Goal: Information Seeking & Learning: Learn about a topic

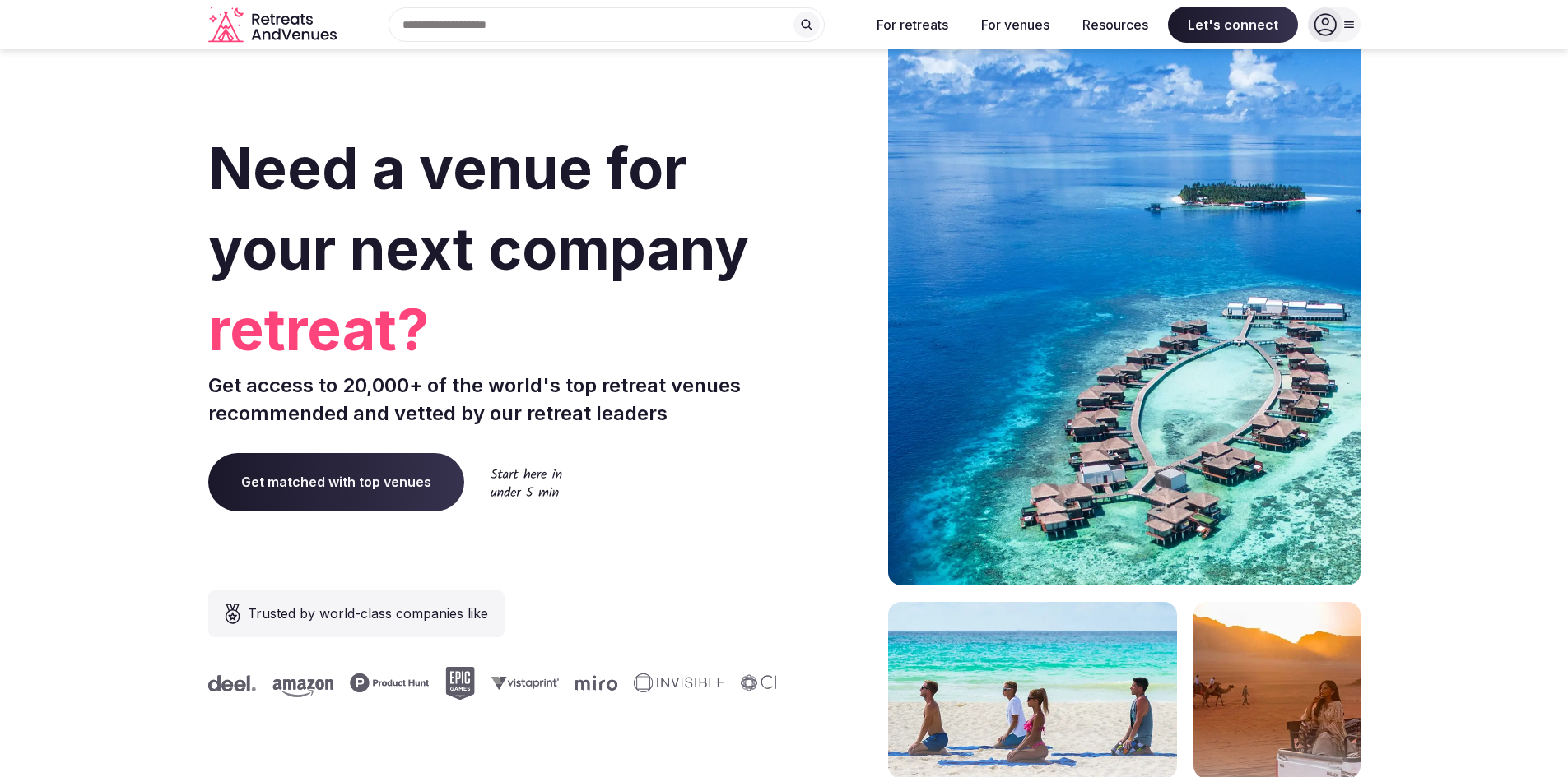
click at [296, 473] on span "Get matched with top venues" at bounding box center [336, 482] width 256 height 58
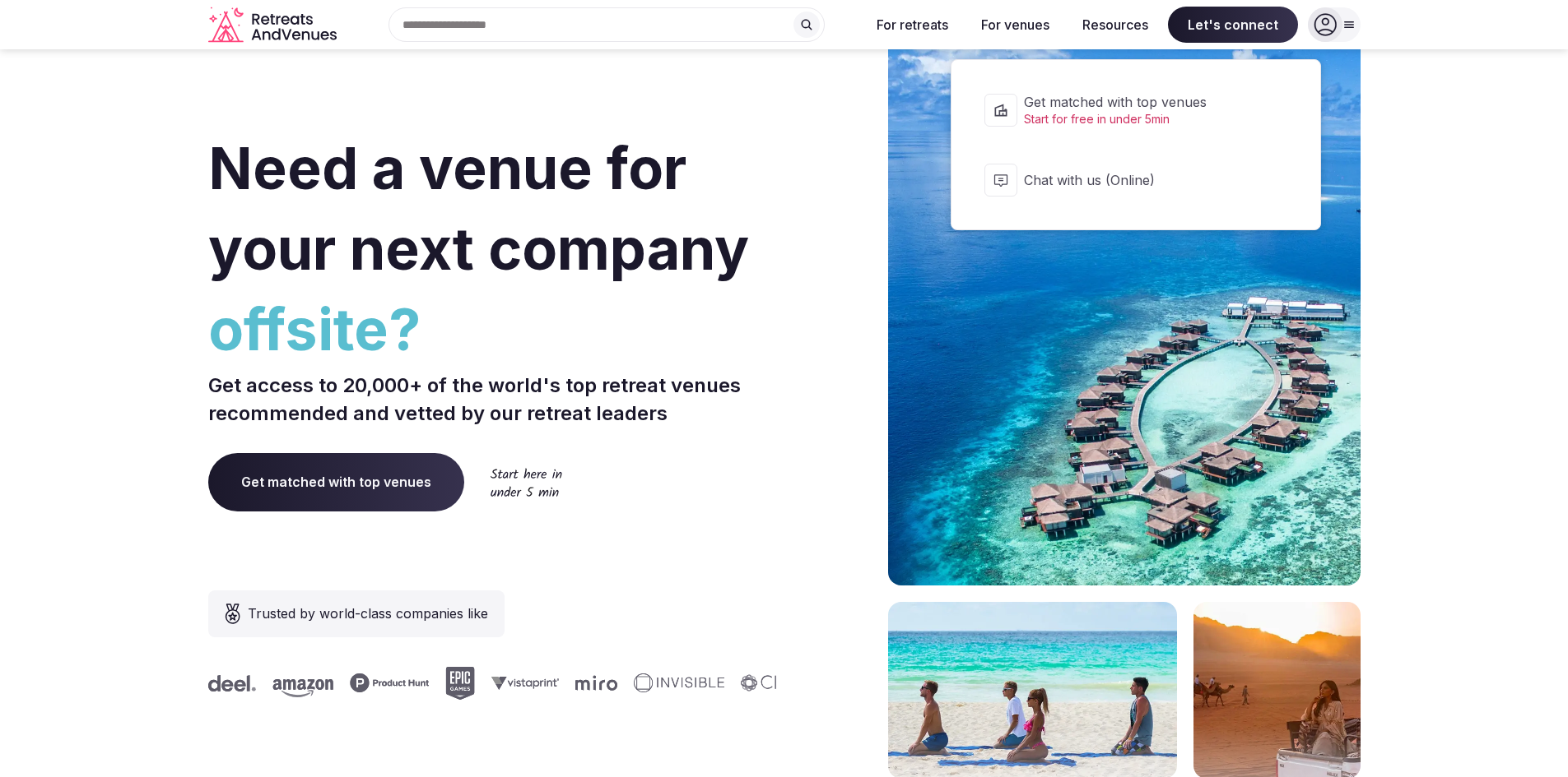
click at [1223, 21] on span "Let's connect" at bounding box center [1233, 24] width 130 height 36
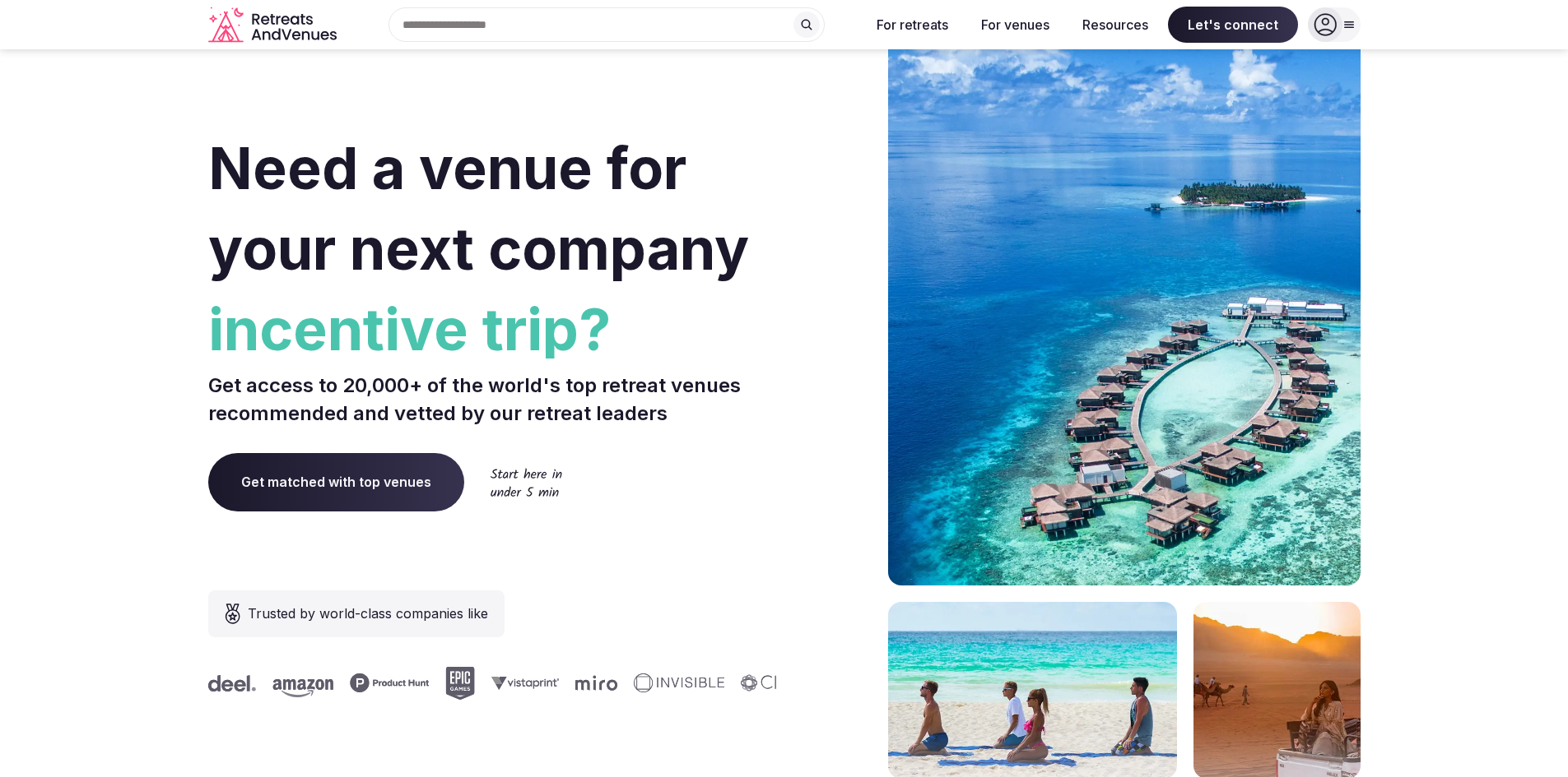
click at [308, 477] on span "Get matched with top venues" at bounding box center [336, 482] width 256 height 58
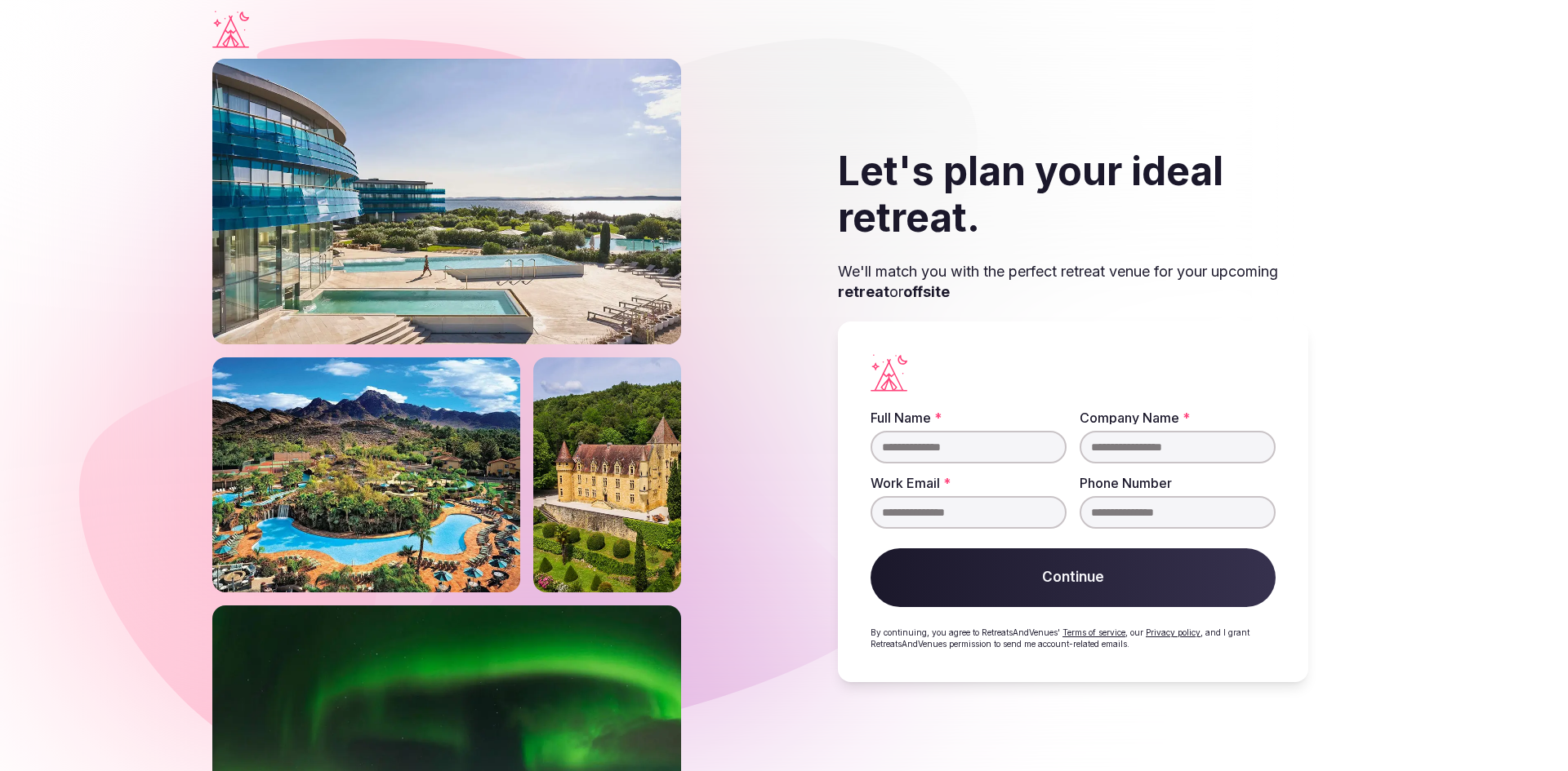
click at [1010, 577] on button "Continue" at bounding box center [1073, 578] width 405 height 59
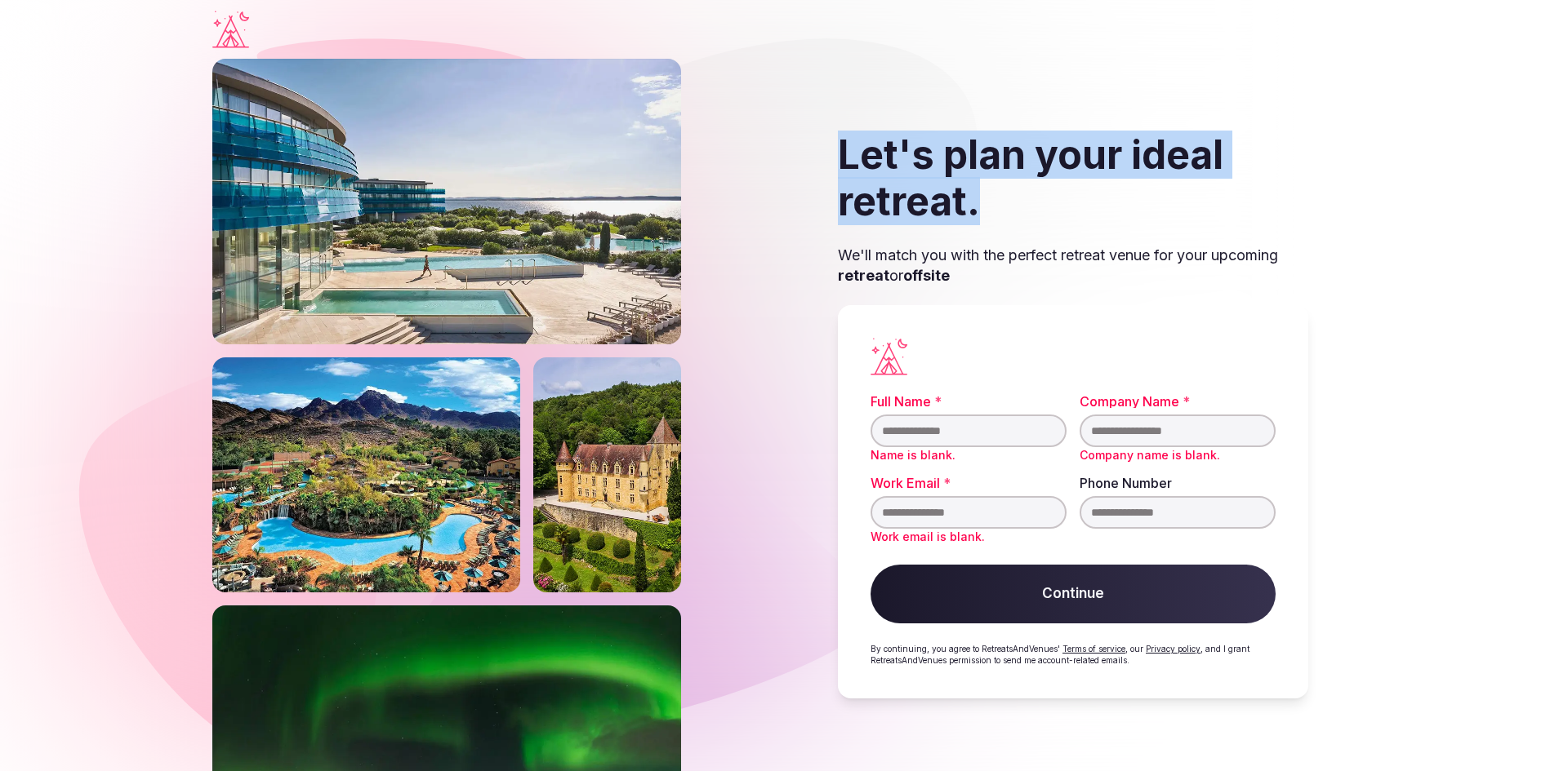
drag, startPoint x: 838, startPoint y: 148, endPoint x: 1048, endPoint y: 211, distance: 219.2
click at [1048, 211] on h2 "Let's plan your ideal retreat." at bounding box center [1073, 178] width 470 height 94
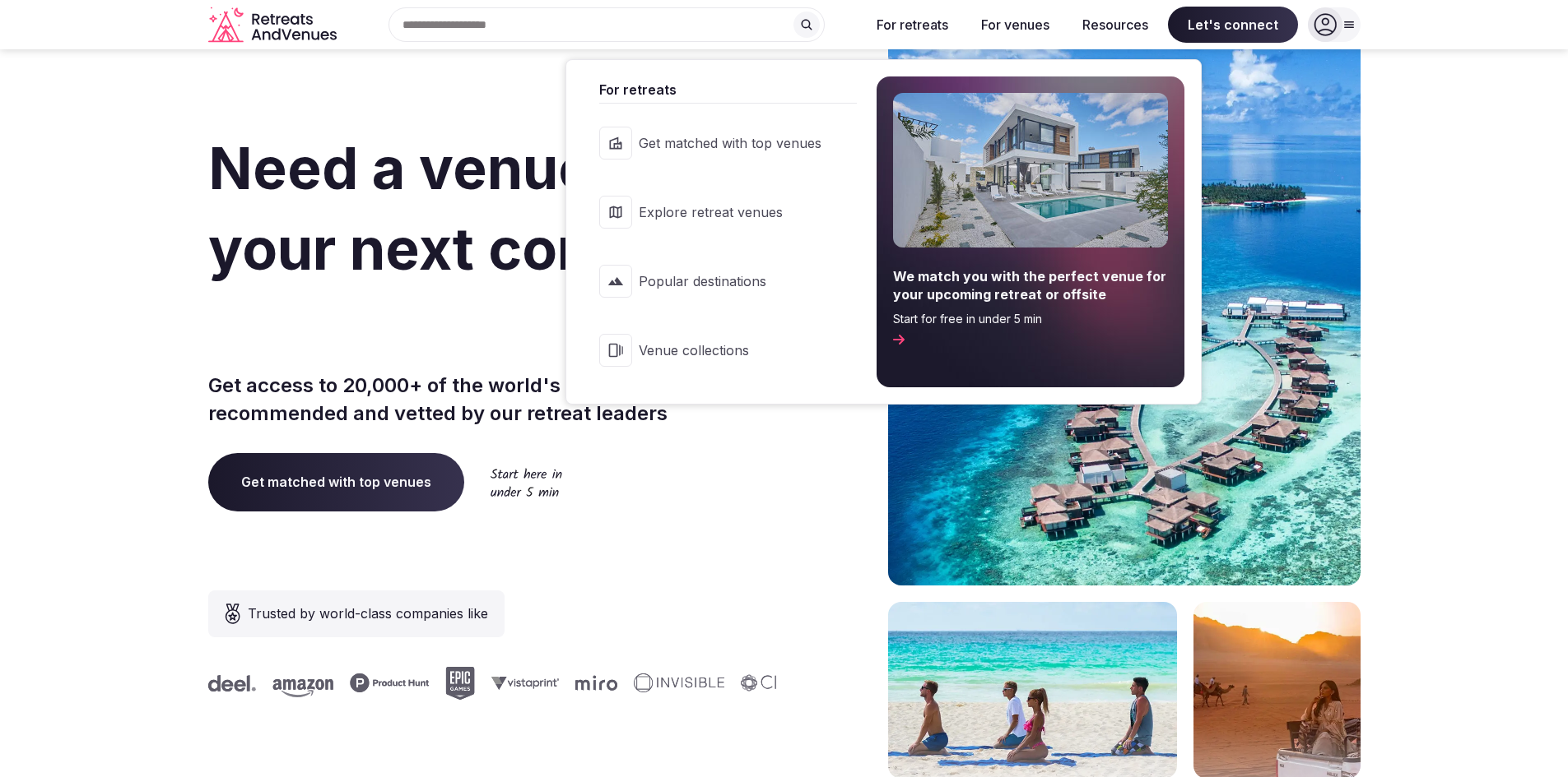
click at [798, 343] on span "Venue collections" at bounding box center [730, 350] width 183 height 18
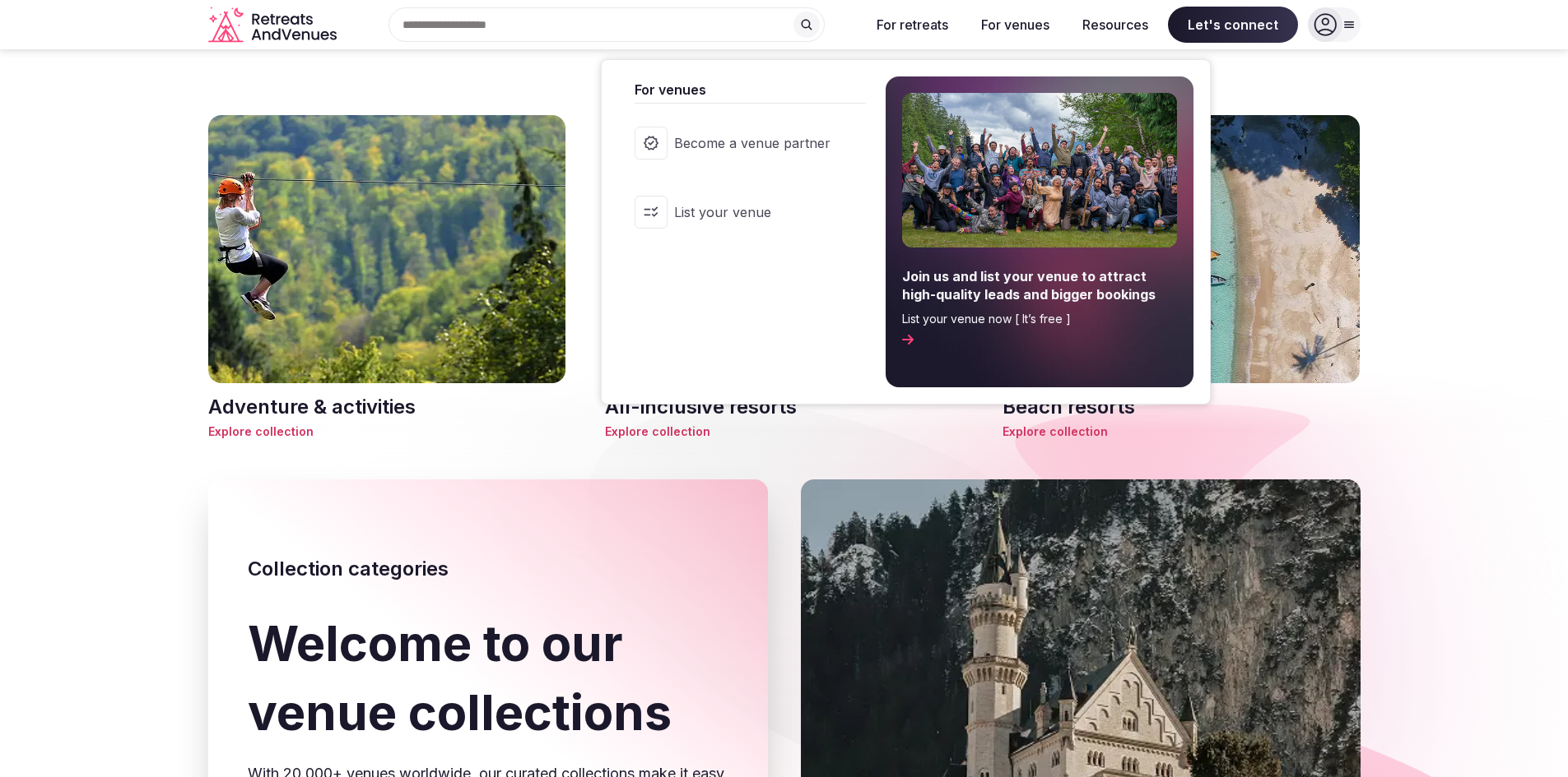
click at [1009, 25] on button "For venues" at bounding box center [1016, 24] width 95 height 36
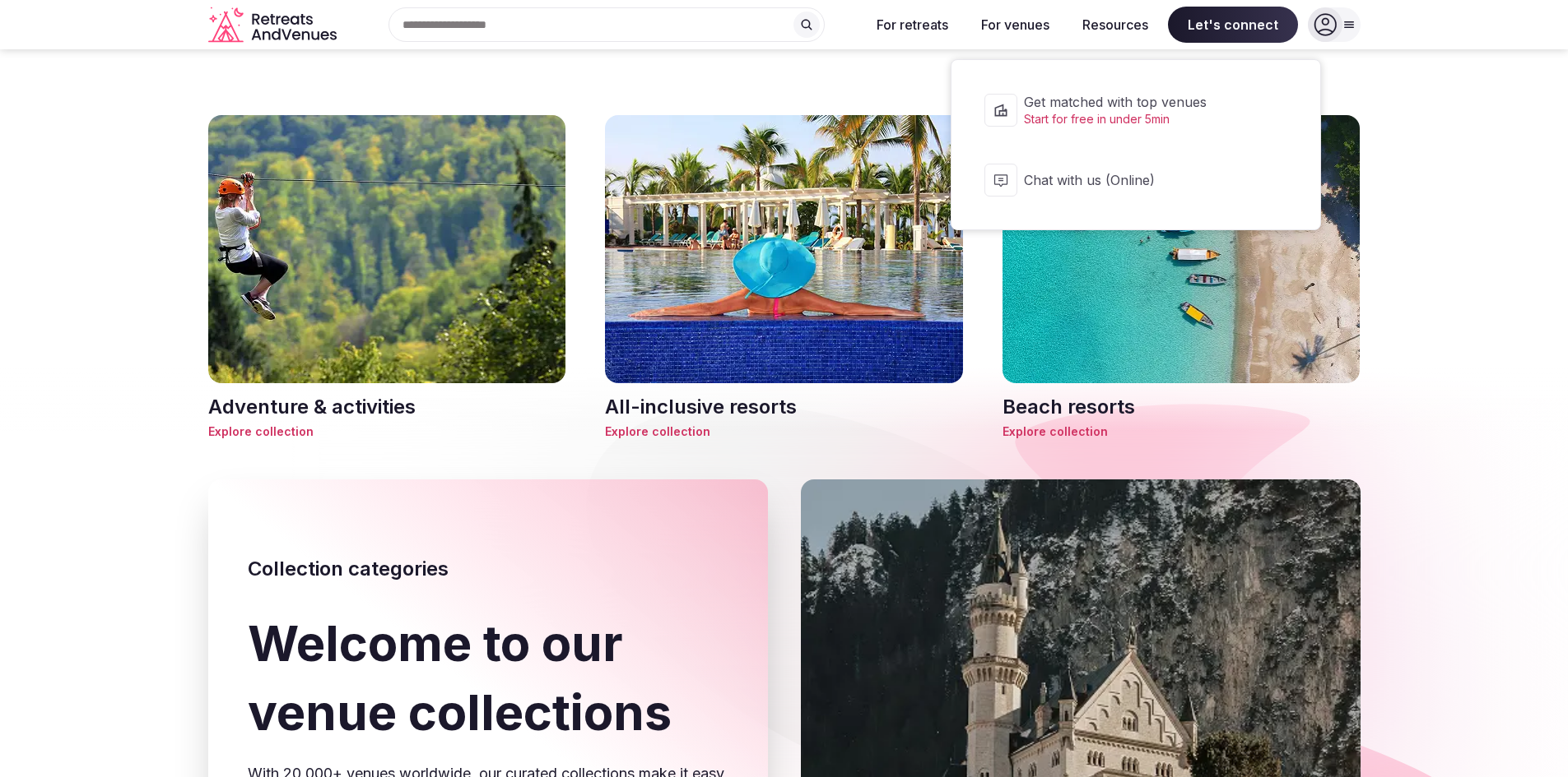
click at [1232, 186] on span "Chat with us (Online)" at bounding box center [1146, 180] width 245 height 18
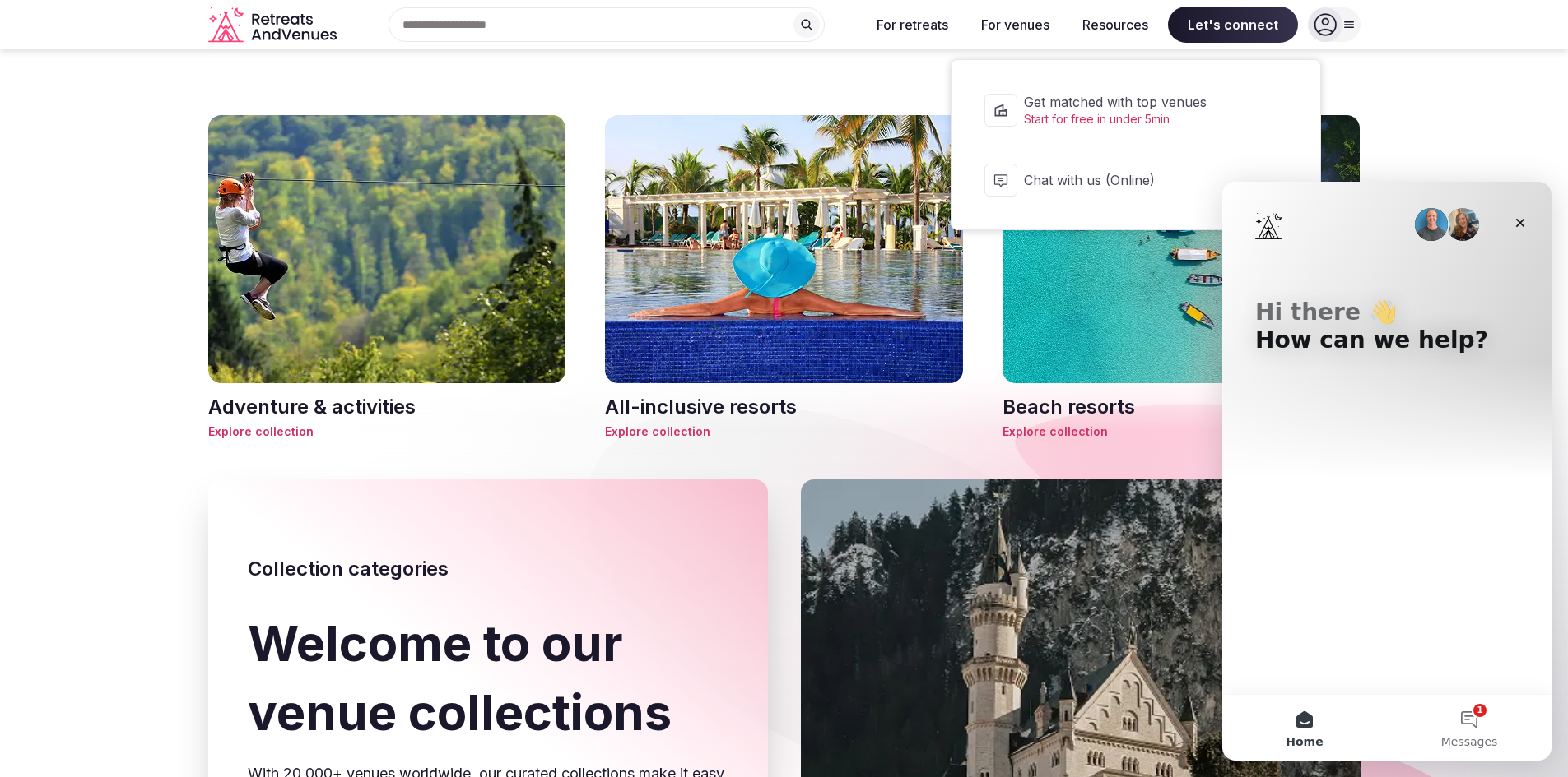
click at [1199, 17] on span "Let's connect" at bounding box center [1233, 24] width 130 height 36
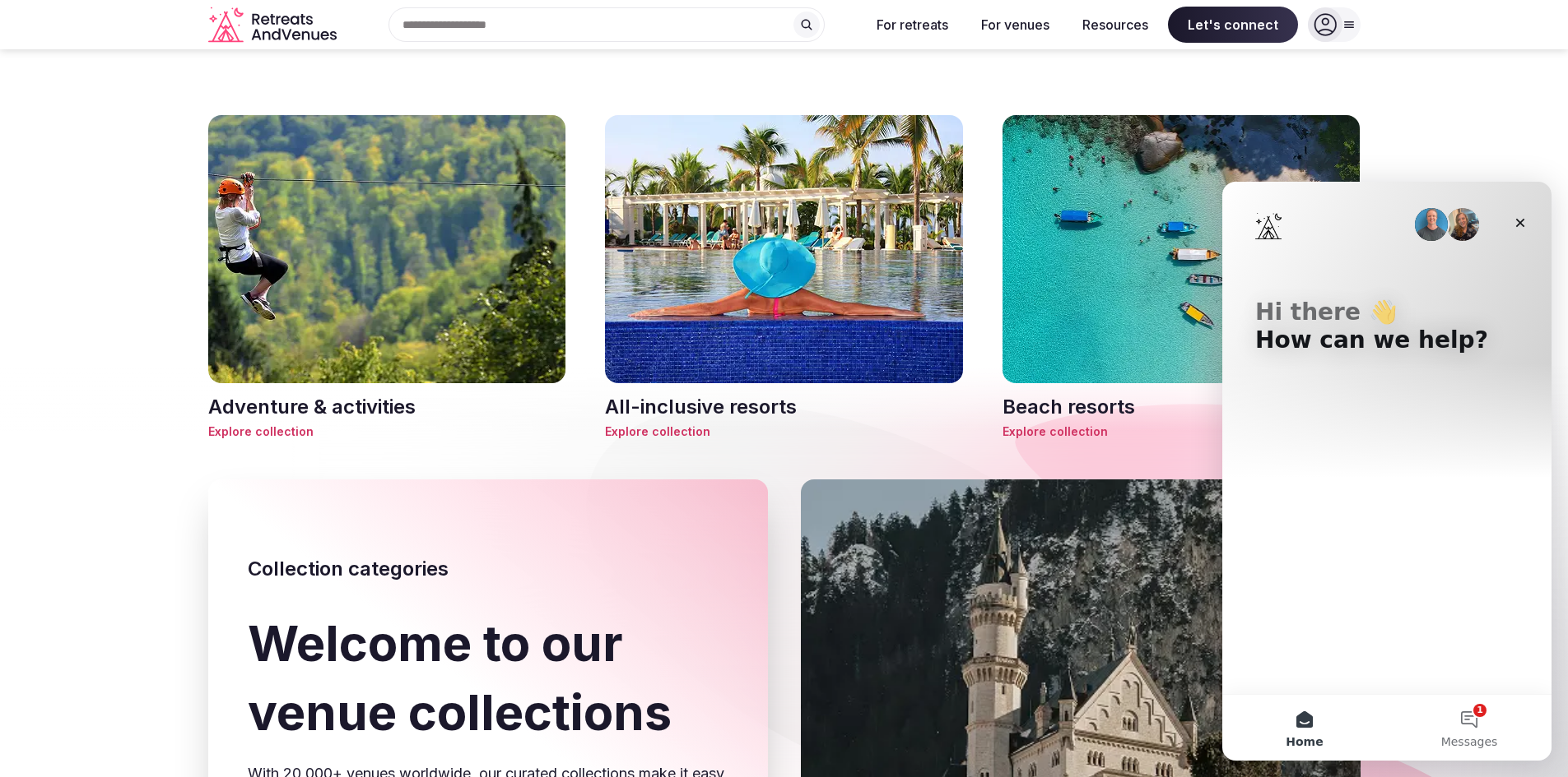
click at [1199, 17] on span "Let's connect" at bounding box center [1233, 24] width 130 height 36
click at [1520, 226] on icon "Close" at bounding box center [1520, 222] width 13 height 13
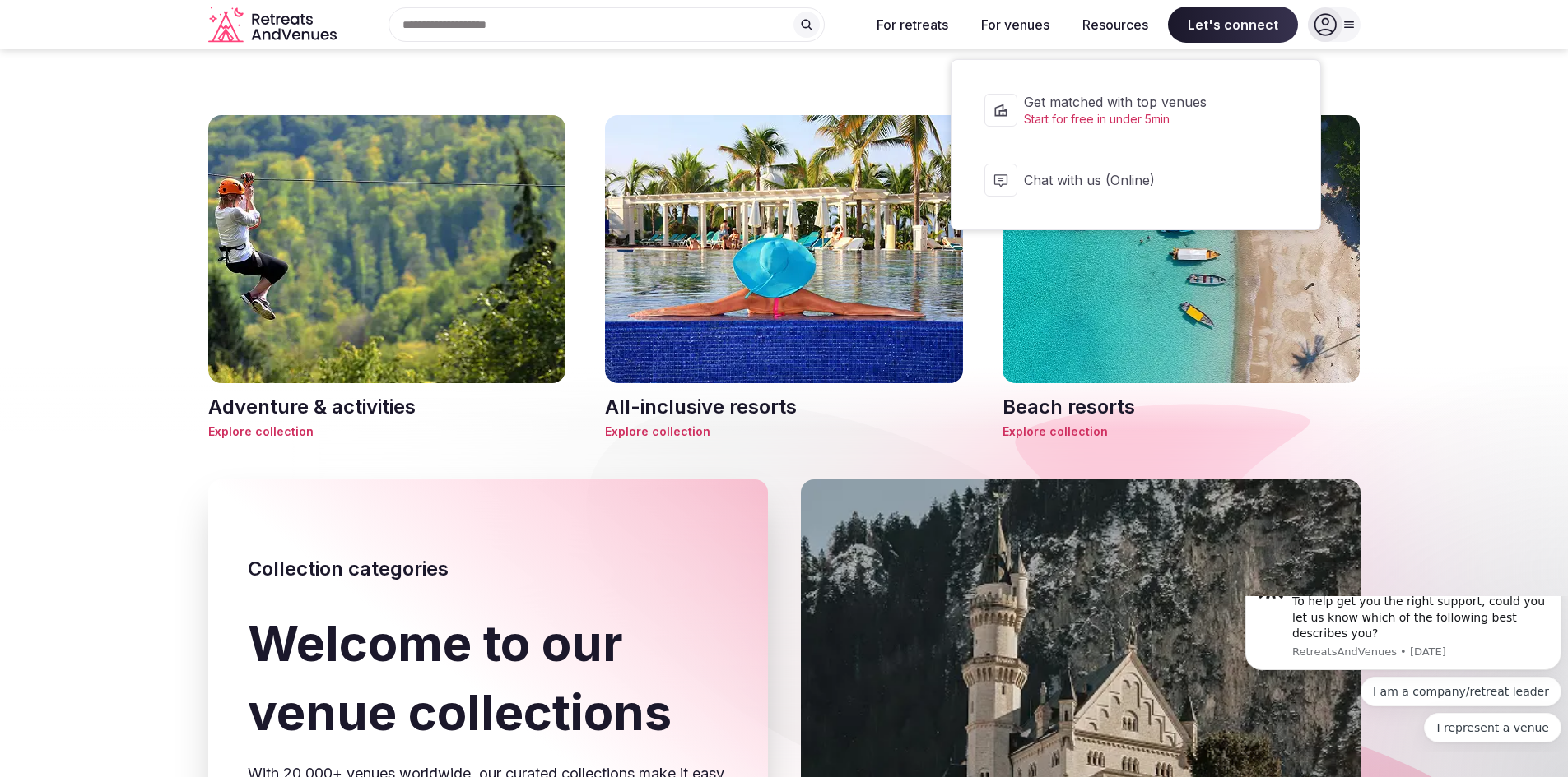
click at [1160, 89] on link "Get matched with top venues Start for free in under 5min" at bounding box center [1136, 109] width 336 height 67
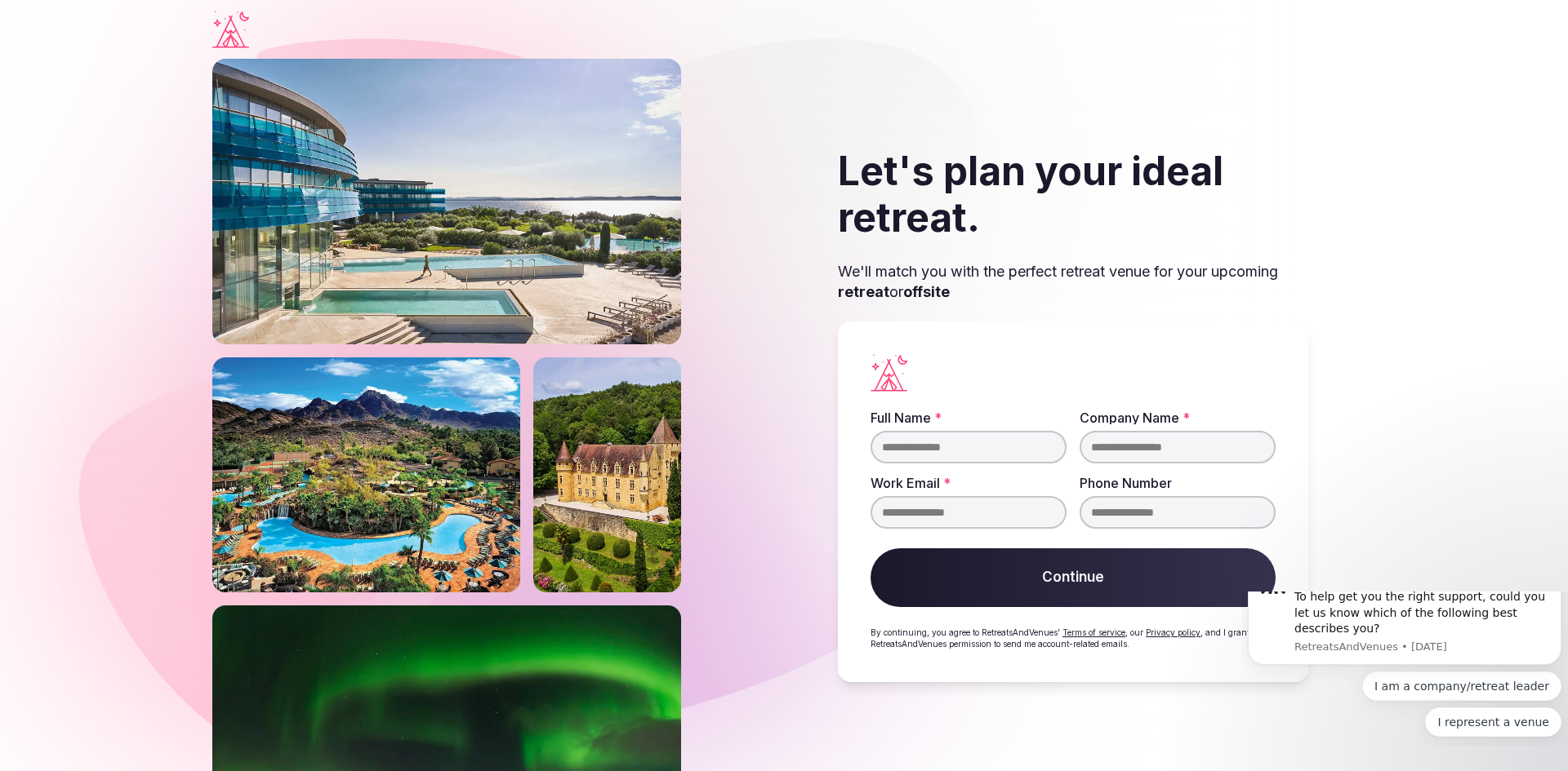
click at [862, 212] on h2 "Let's plan your ideal retreat." at bounding box center [1073, 194] width 470 height 94
click at [936, 439] on input "Full Name *" at bounding box center [969, 447] width 196 height 33
click at [913, 442] on input "Full Name *" at bounding box center [969, 447] width 196 height 33
drag, startPoint x: 913, startPoint y: 442, endPoint x: 923, endPoint y: 443, distance: 10.0
click at [923, 443] on input "Full Name *" at bounding box center [969, 447] width 196 height 33
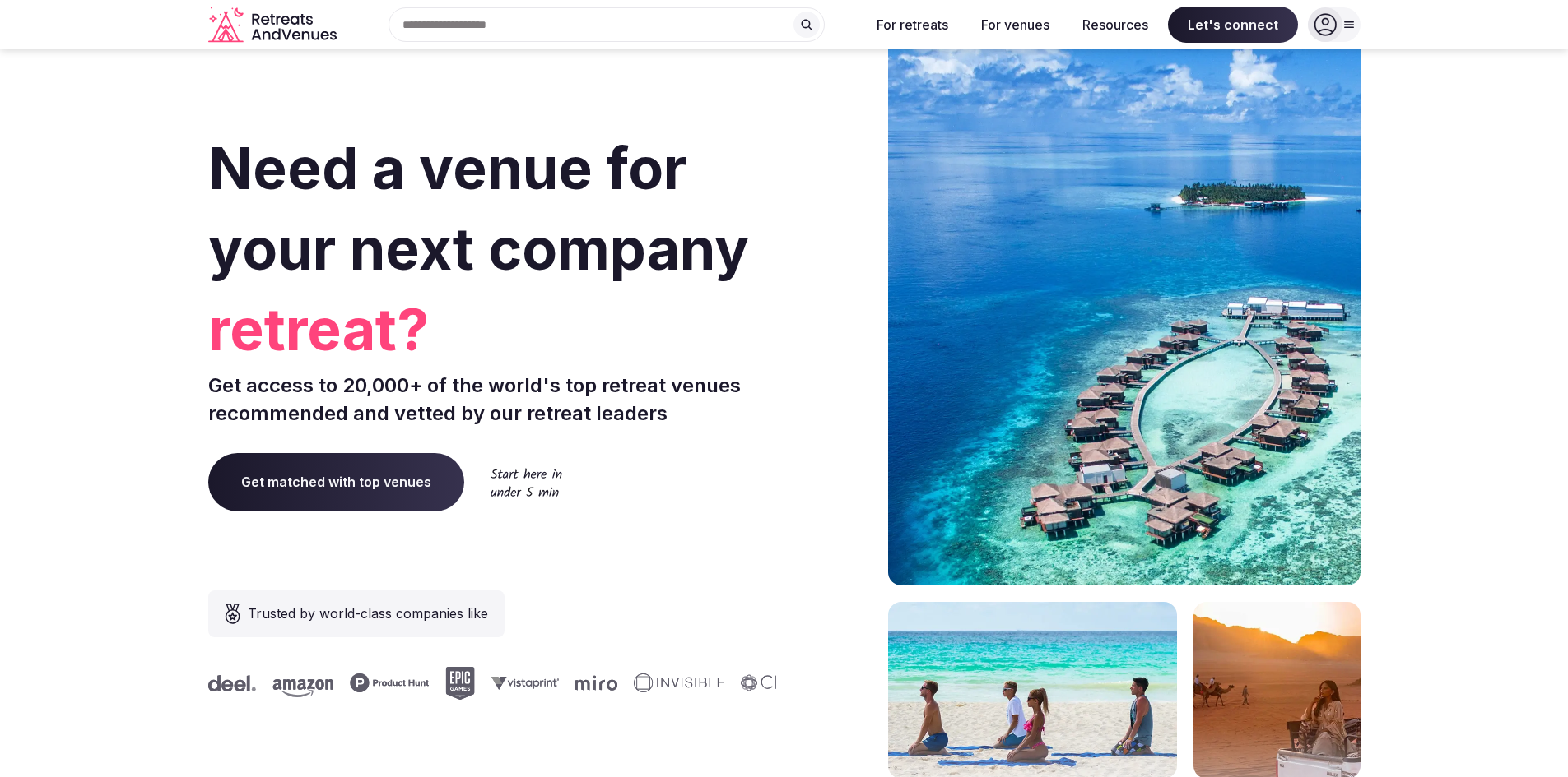
click at [1338, 23] on div at bounding box center [1325, 24] width 34 height 34
click at [1325, 33] on icon at bounding box center [1325, 24] width 23 height 23
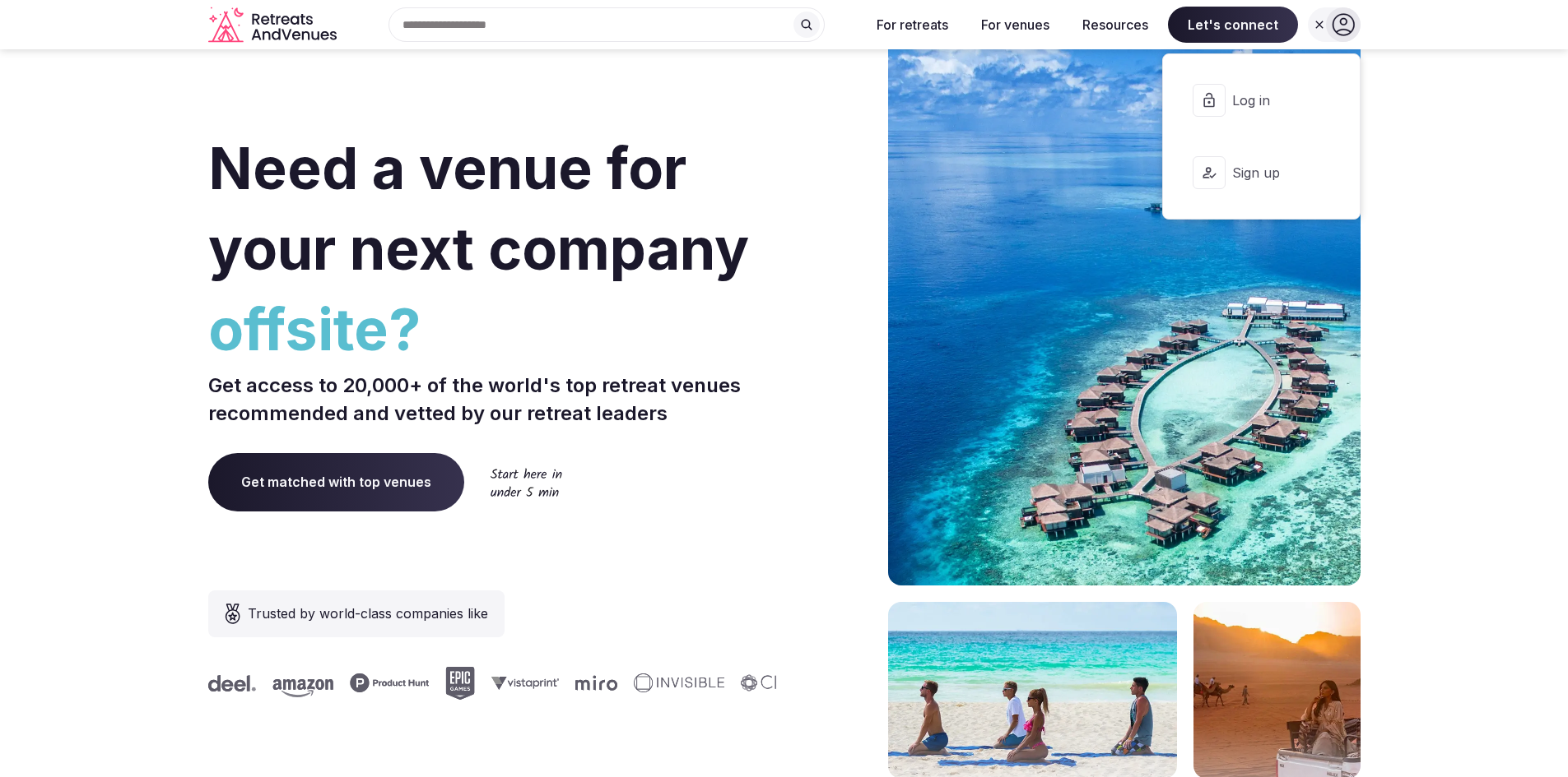
click at [1313, 99] on button "Log in" at bounding box center [1261, 100] width 170 height 66
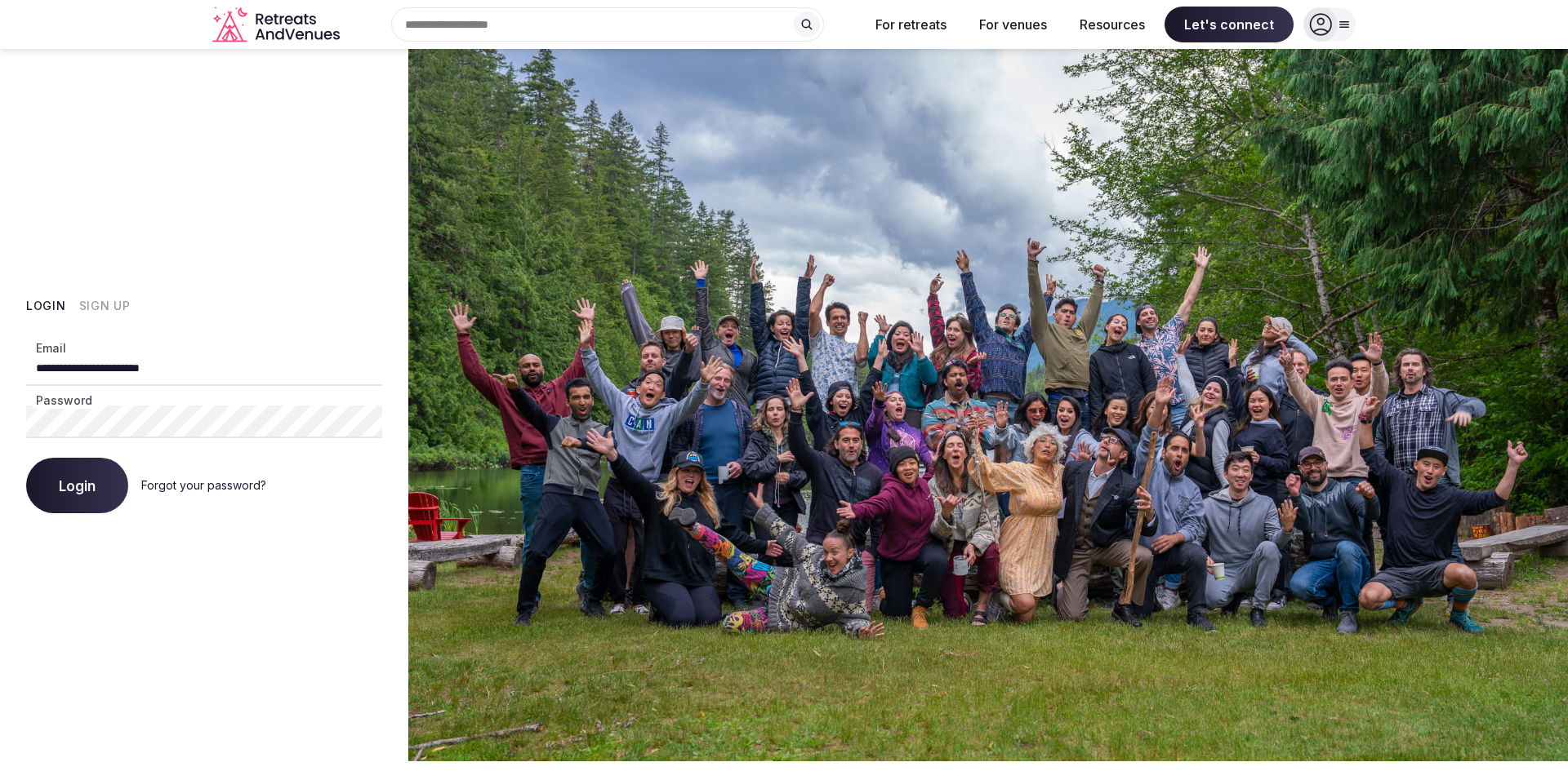
click at [219, 366] on input "**********" at bounding box center [204, 370] width 356 height 33
click at [72, 482] on span "Login" at bounding box center [77, 485] width 36 height 16
click at [150, 360] on input "**********" at bounding box center [204, 370] width 356 height 33
type input "**********"
click at [74, 493] on span "Login" at bounding box center [77, 485] width 36 height 16
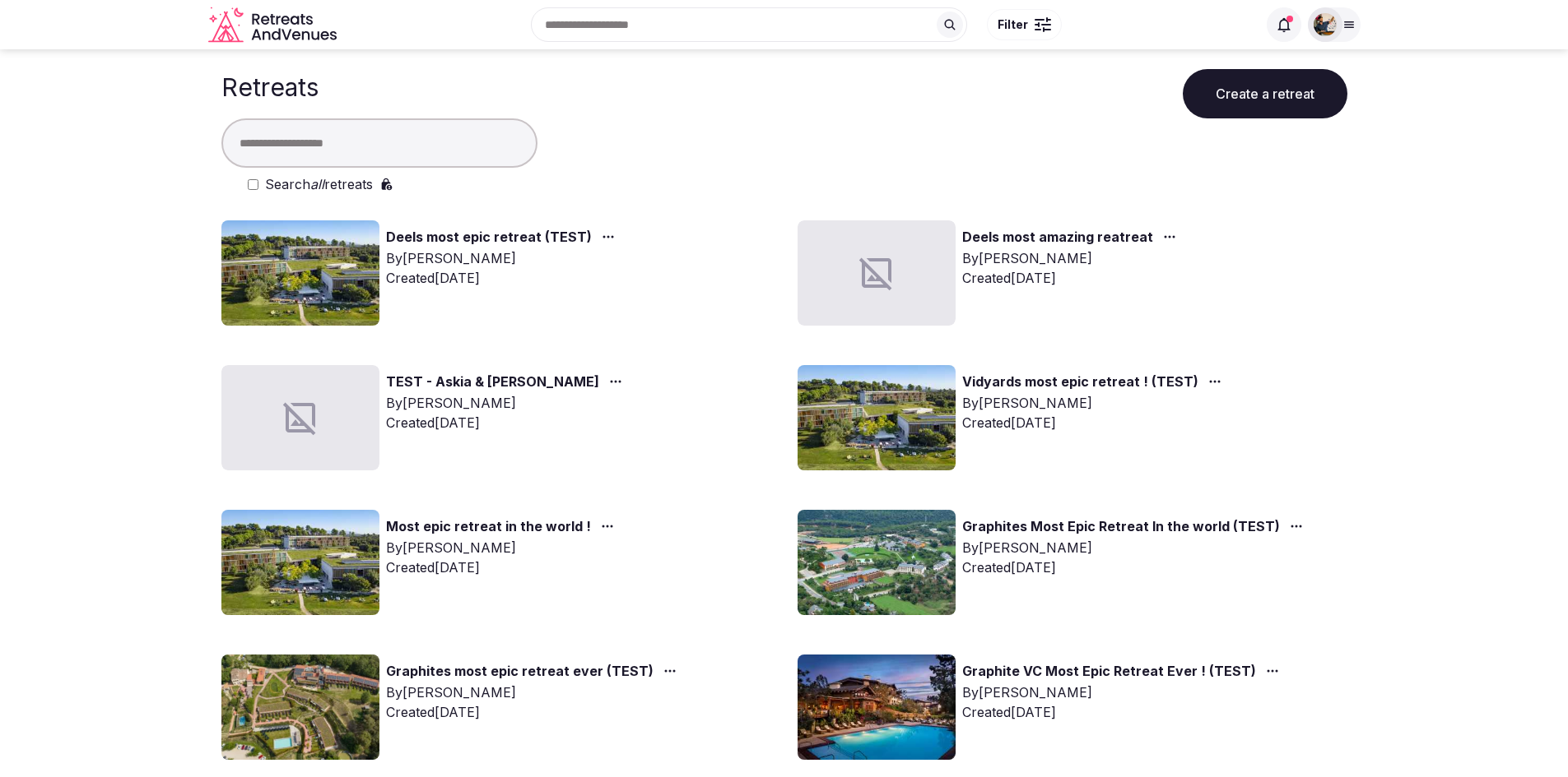
click at [815, 20] on input "text" at bounding box center [749, 24] width 436 height 34
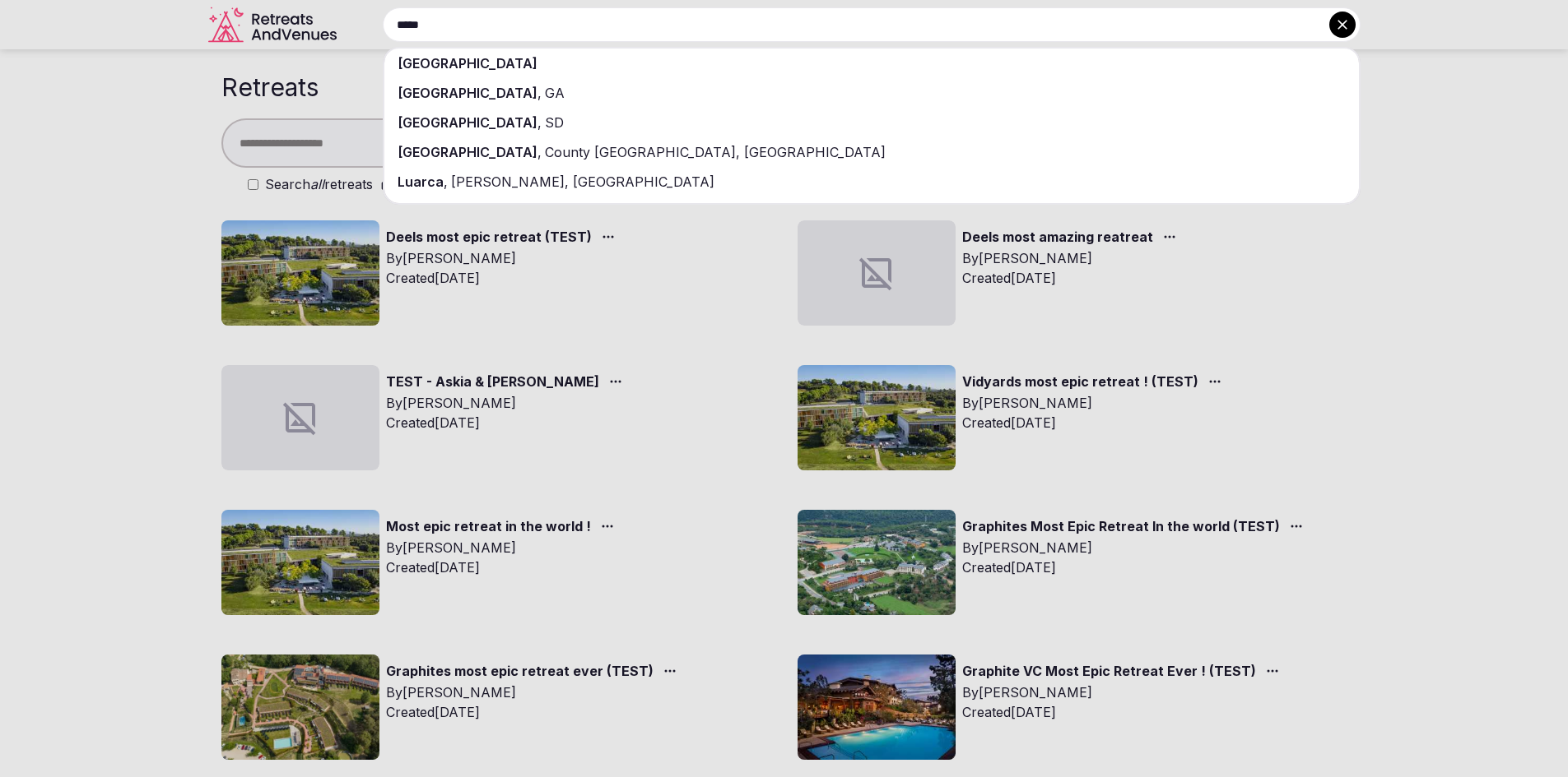
type input "*****"
click at [521, 74] on div "Spain" at bounding box center [871, 63] width 974 height 30
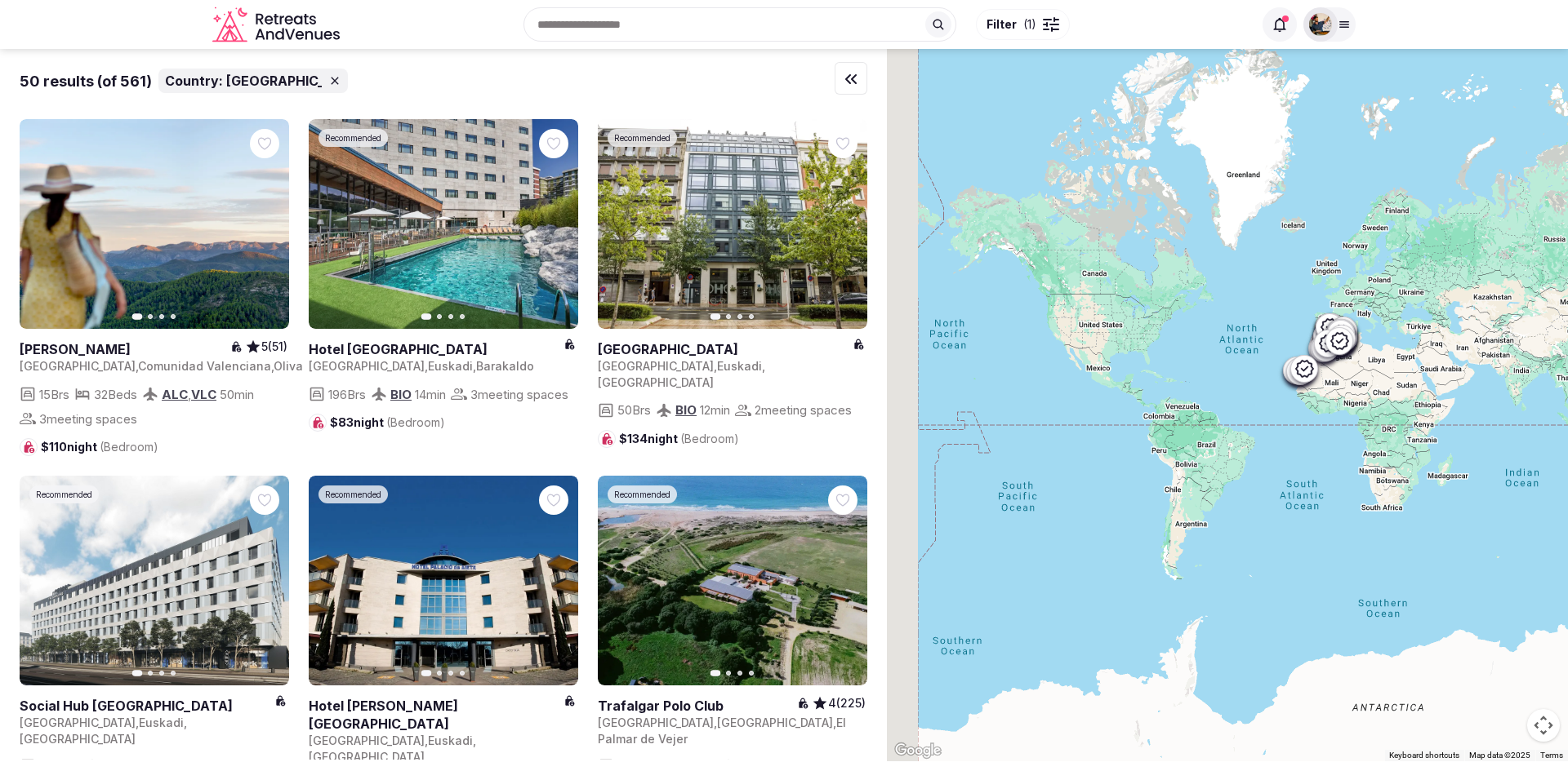
drag, startPoint x: 1017, startPoint y: 345, endPoint x: 1333, endPoint y: 396, distance: 320.1
click at [1333, 396] on div at bounding box center [1227, 405] width 681 height 713
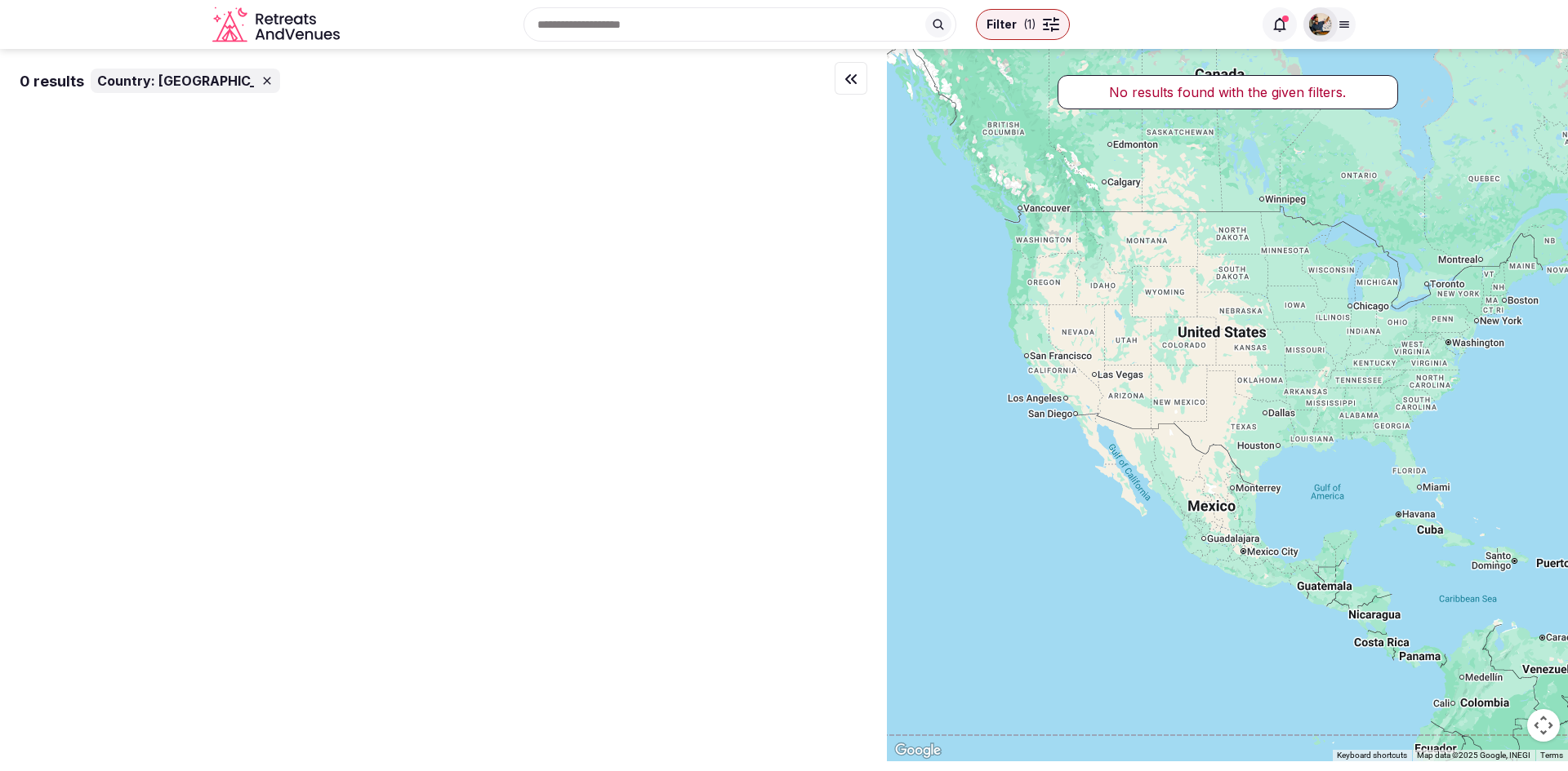
drag, startPoint x: 1161, startPoint y: 334, endPoint x: 1123, endPoint y: 354, distance: 42.9
click at [1123, 354] on div at bounding box center [1227, 405] width 681 height 713
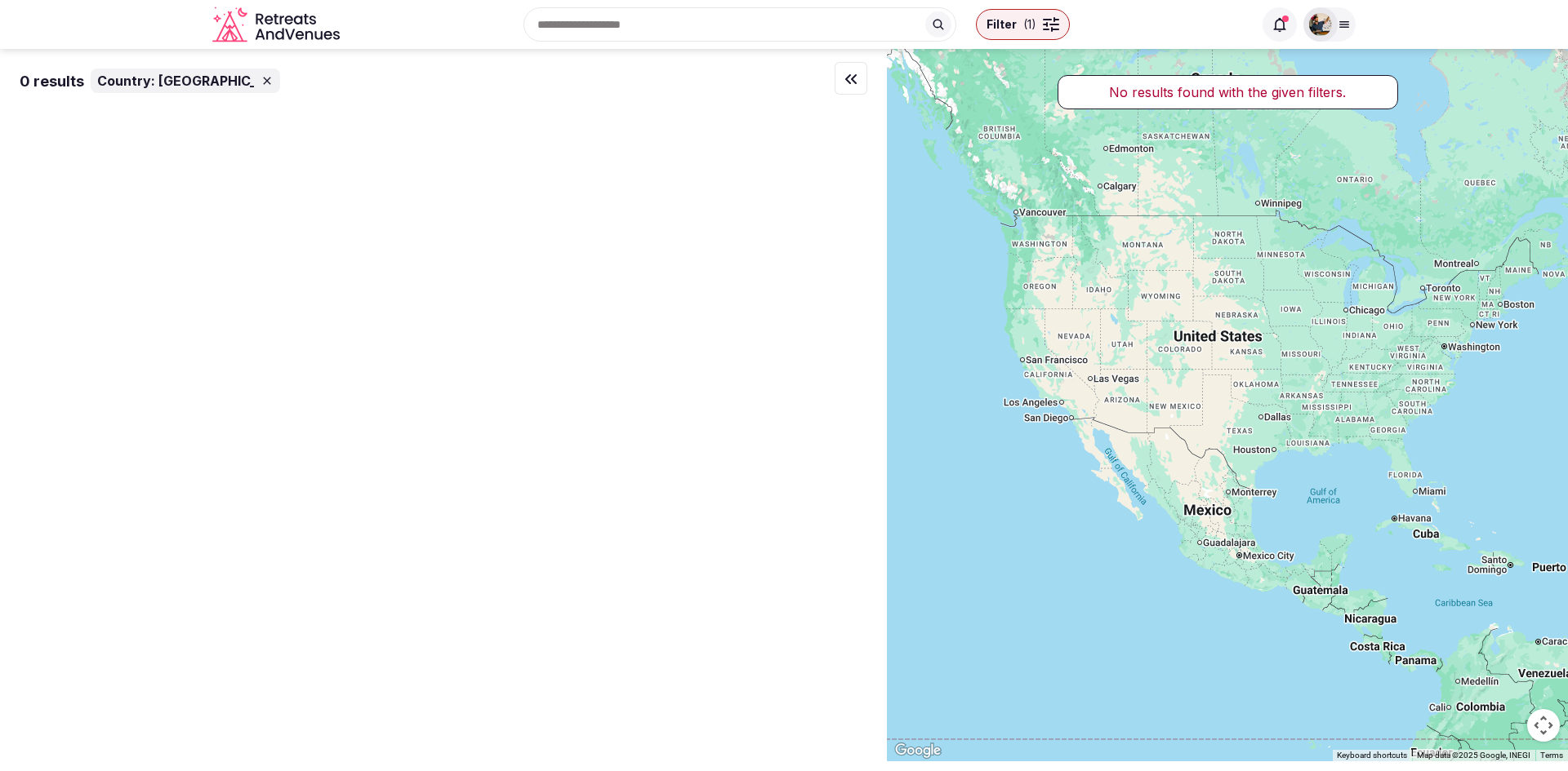
click at [1027, 27] on span "( 1 )" at bounding box center [1029, 24] width 13 height 16
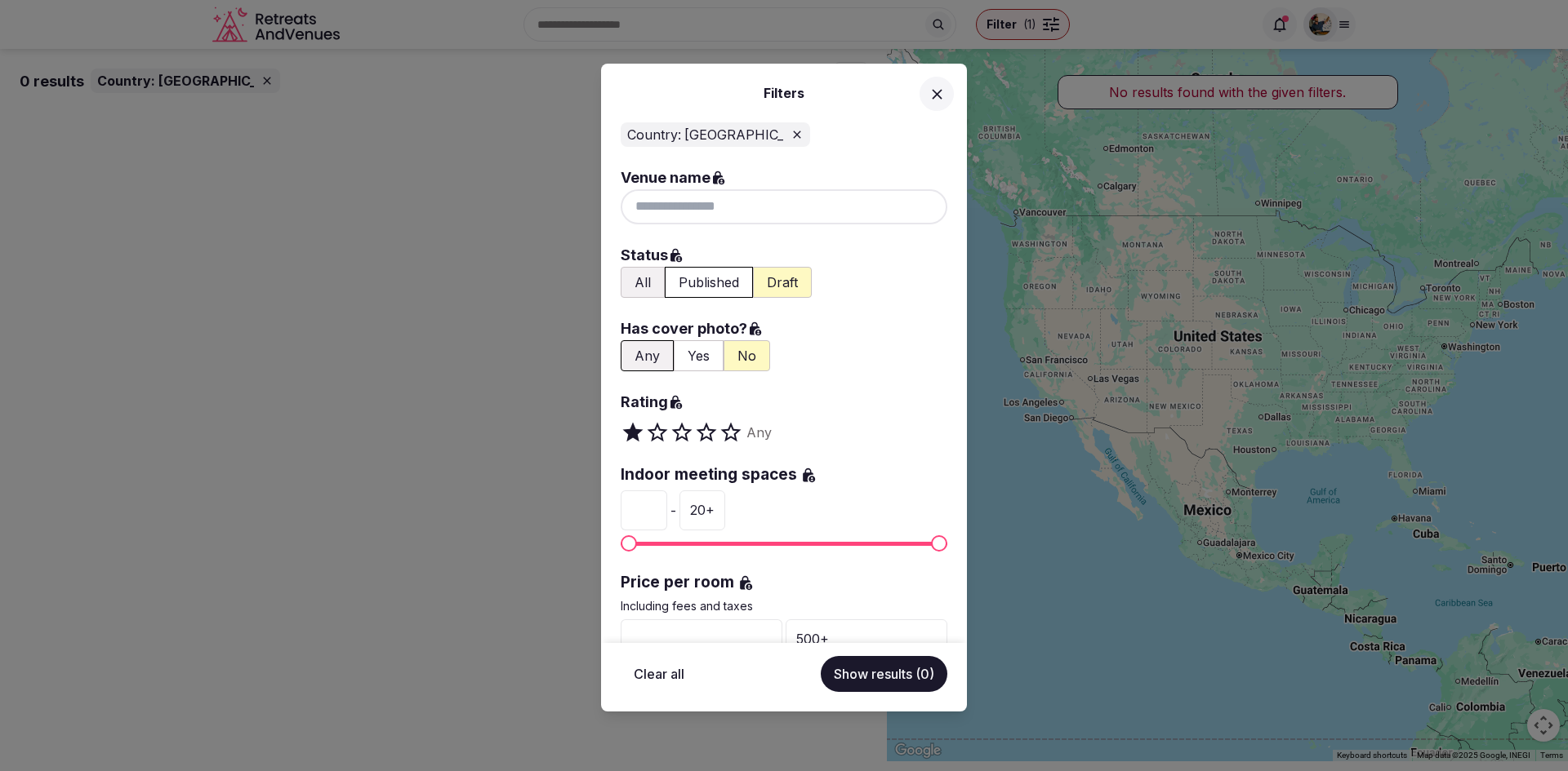
click at [929, 96] on icon at bounding box center [937, 95] width 17 height 17
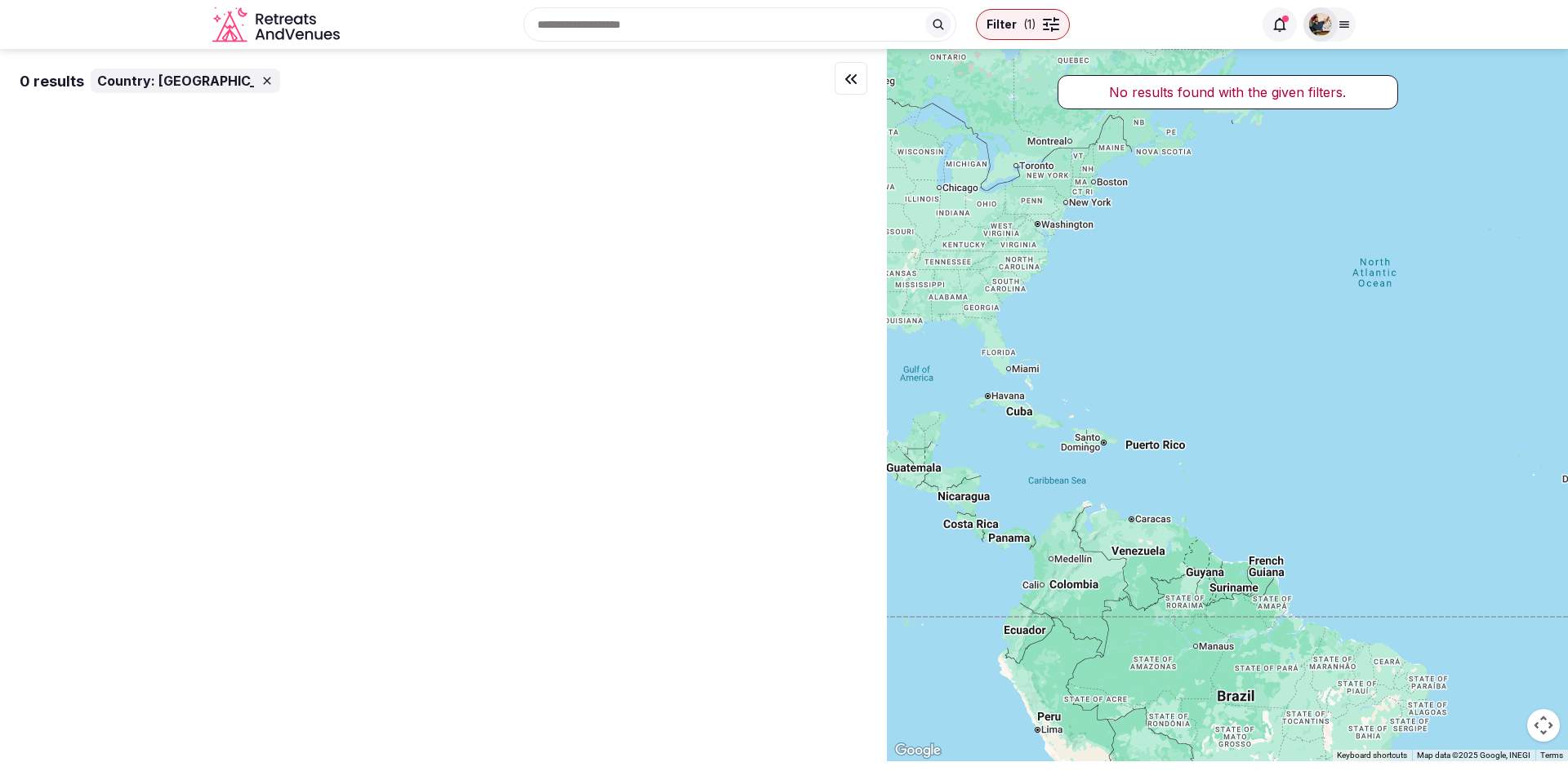
drag, startPoint x: 1259, startPoint y: 409, endPoint x: 845, endPoint y: 286, distance: 431.9
click at [845, 286] on div "0 results Country: Spain No results found with the given filters. To navigate t…" at bounding box center [784, 405] width 1568 height 713
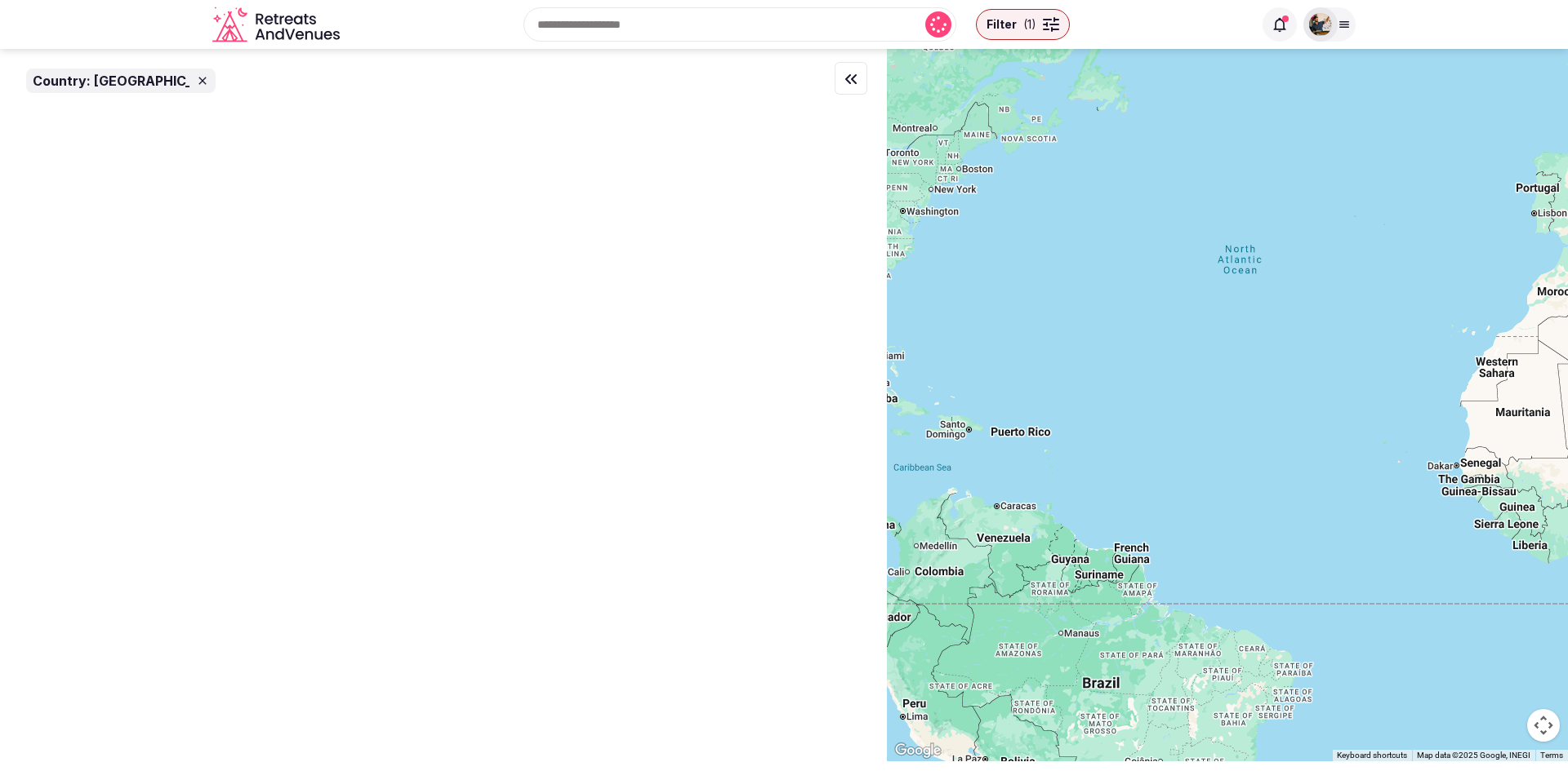
drag, startPoint x: 1301, startPoint y: 353, endPoint x: 959, endPoint y: 266, distance: 352.9
click at [959, 266] on div at bounding box center [1227, 405] width 681 height 713
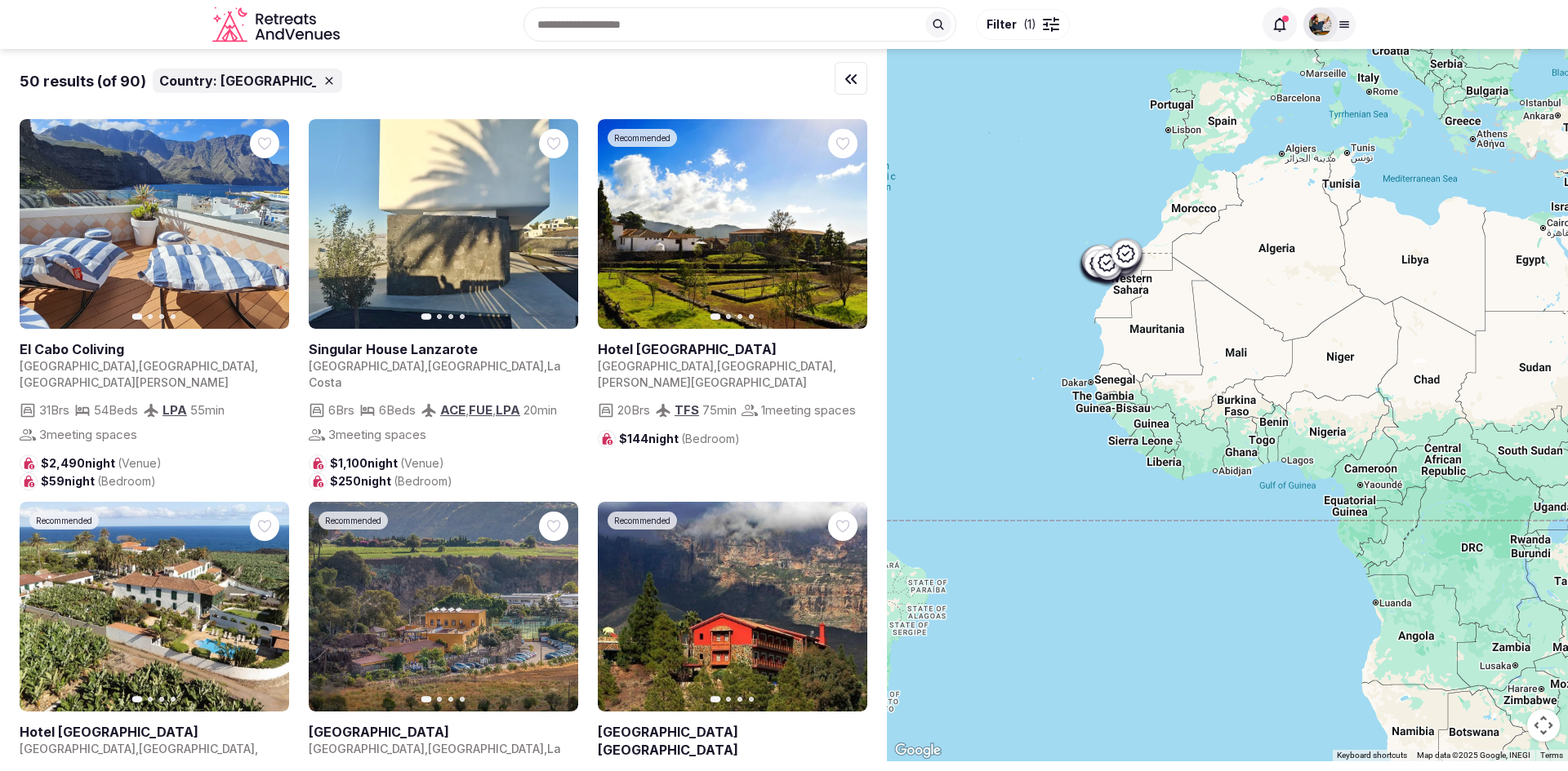
click at [698, 24] on input "text" at bounding box center [740, 23] width 433 height 34
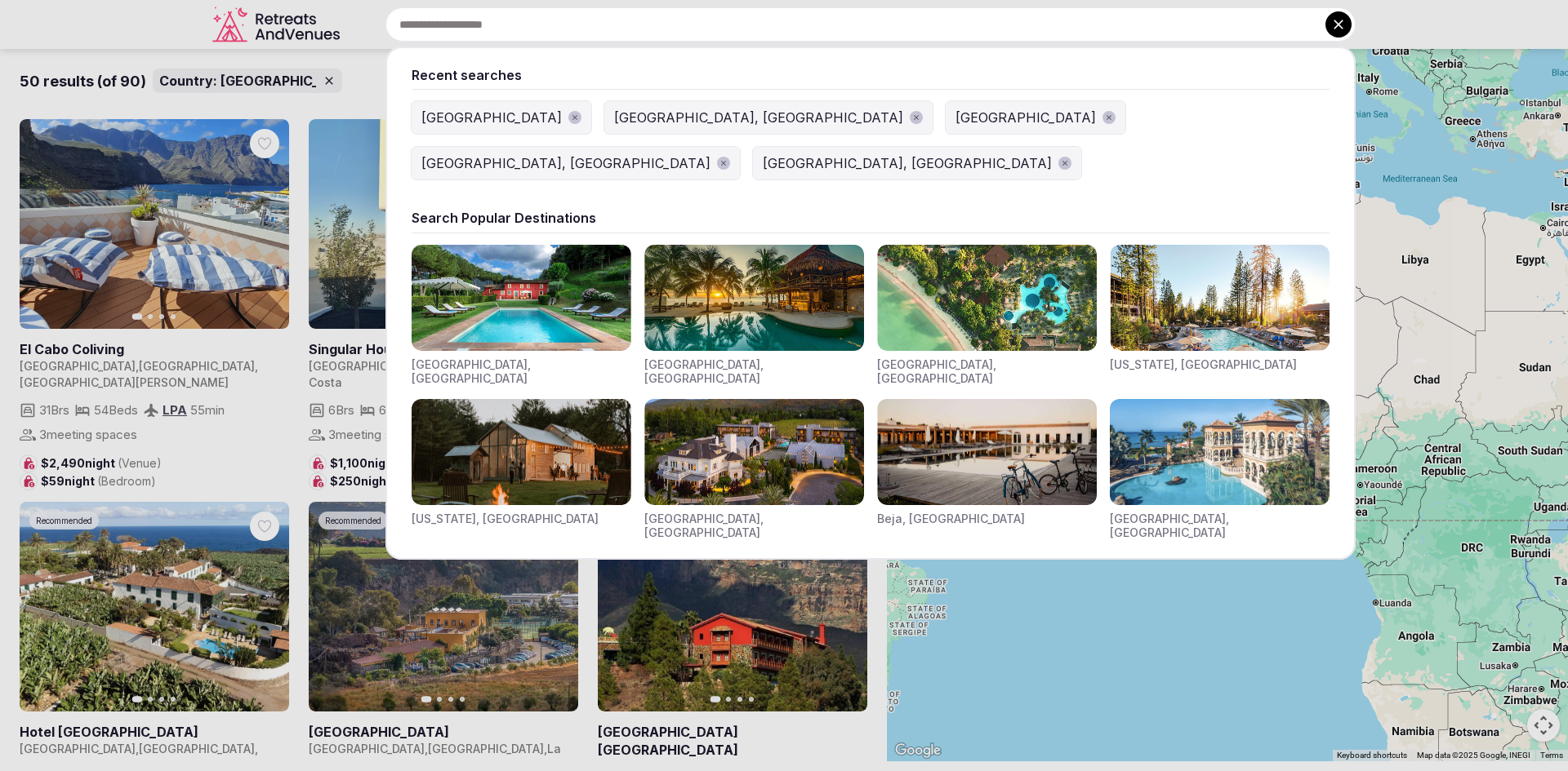
click at [429, 121] on div "Spain" at bounding box center [492, 117] width 141 height 20
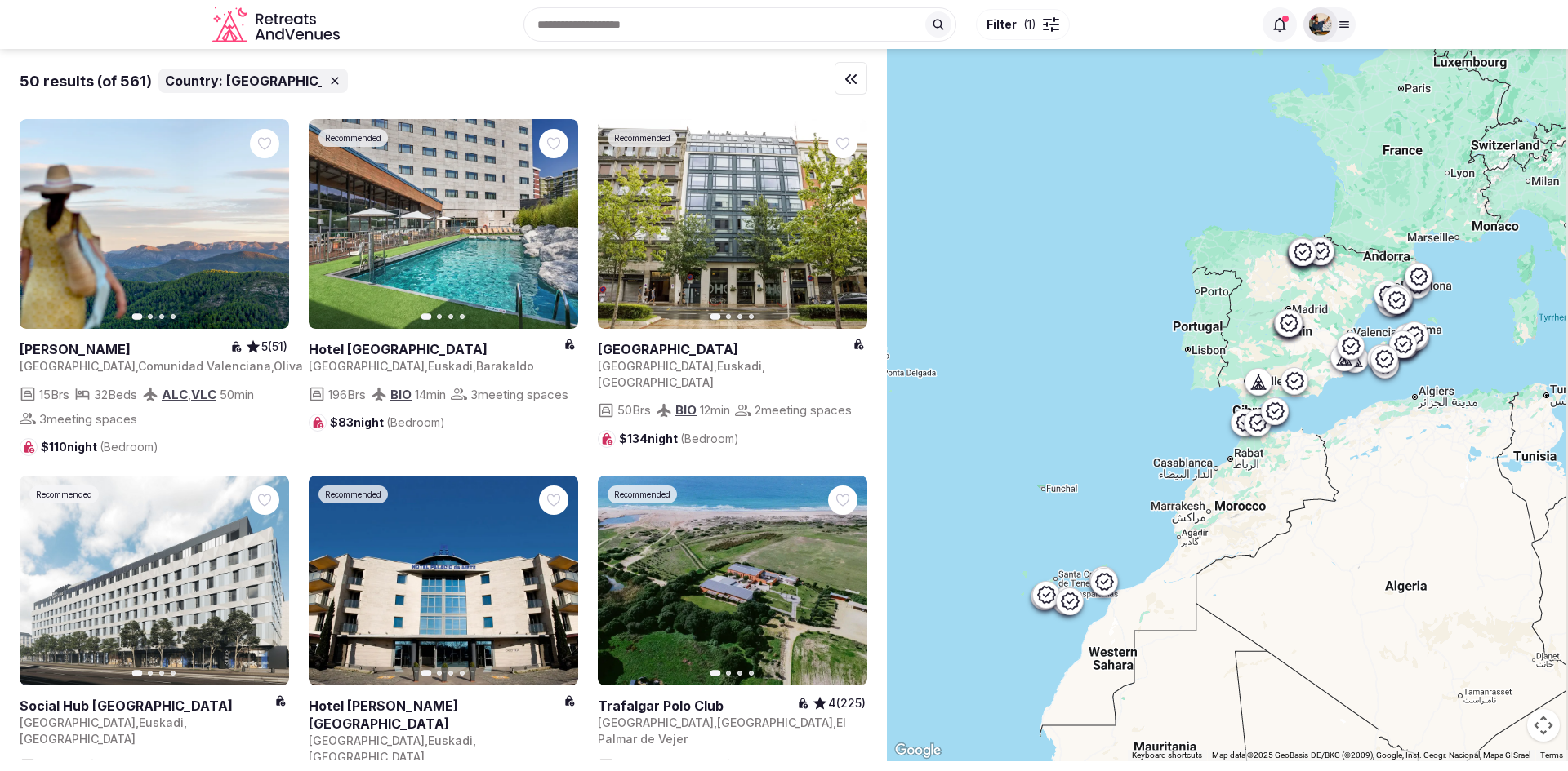
click at [1011, 24] on span "Filter" at bounding box center [1002, 24] width 30 height 16
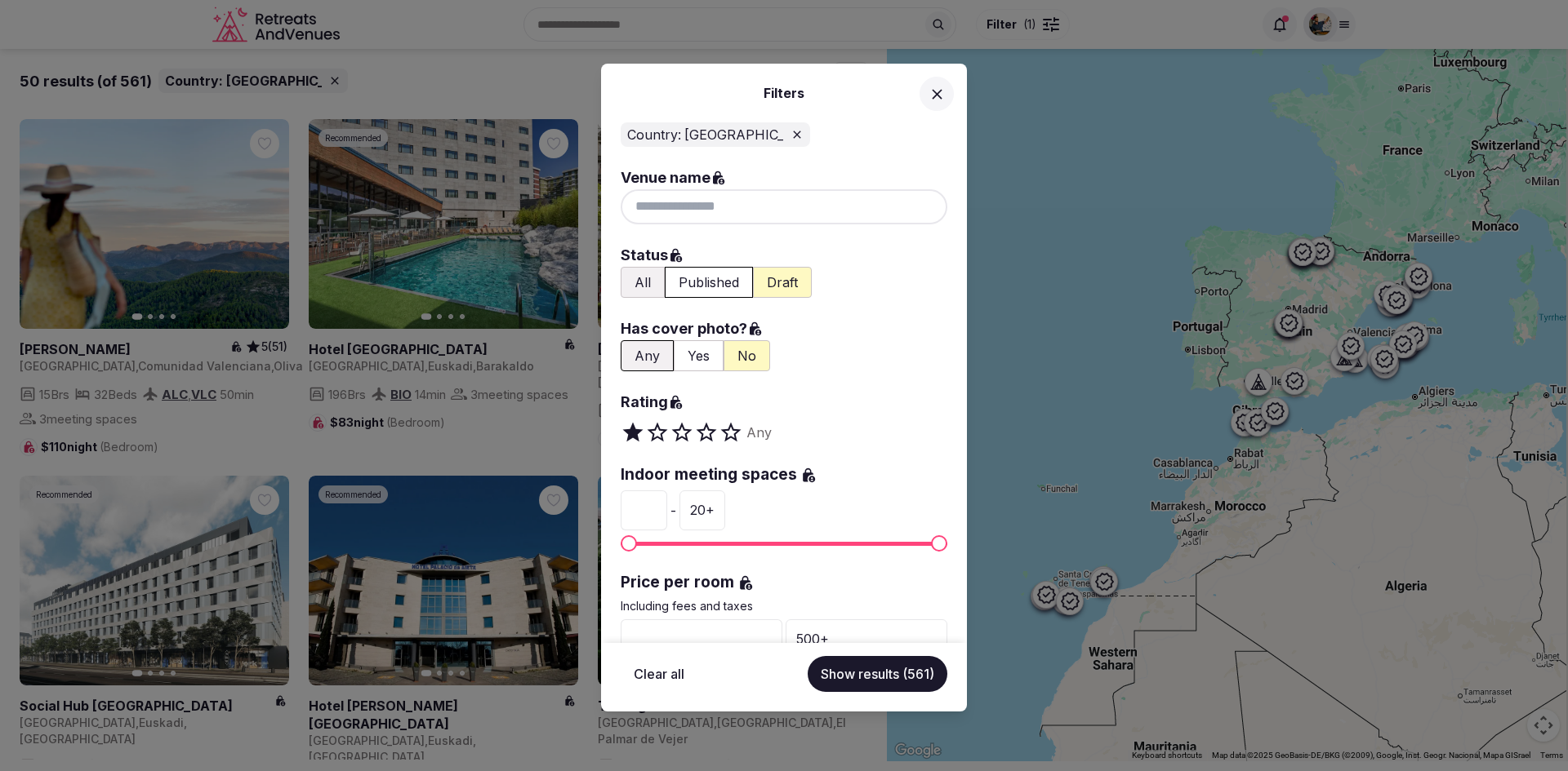
click at [931, 88] on icon at bounding box center [937, 95] width 17 height 17
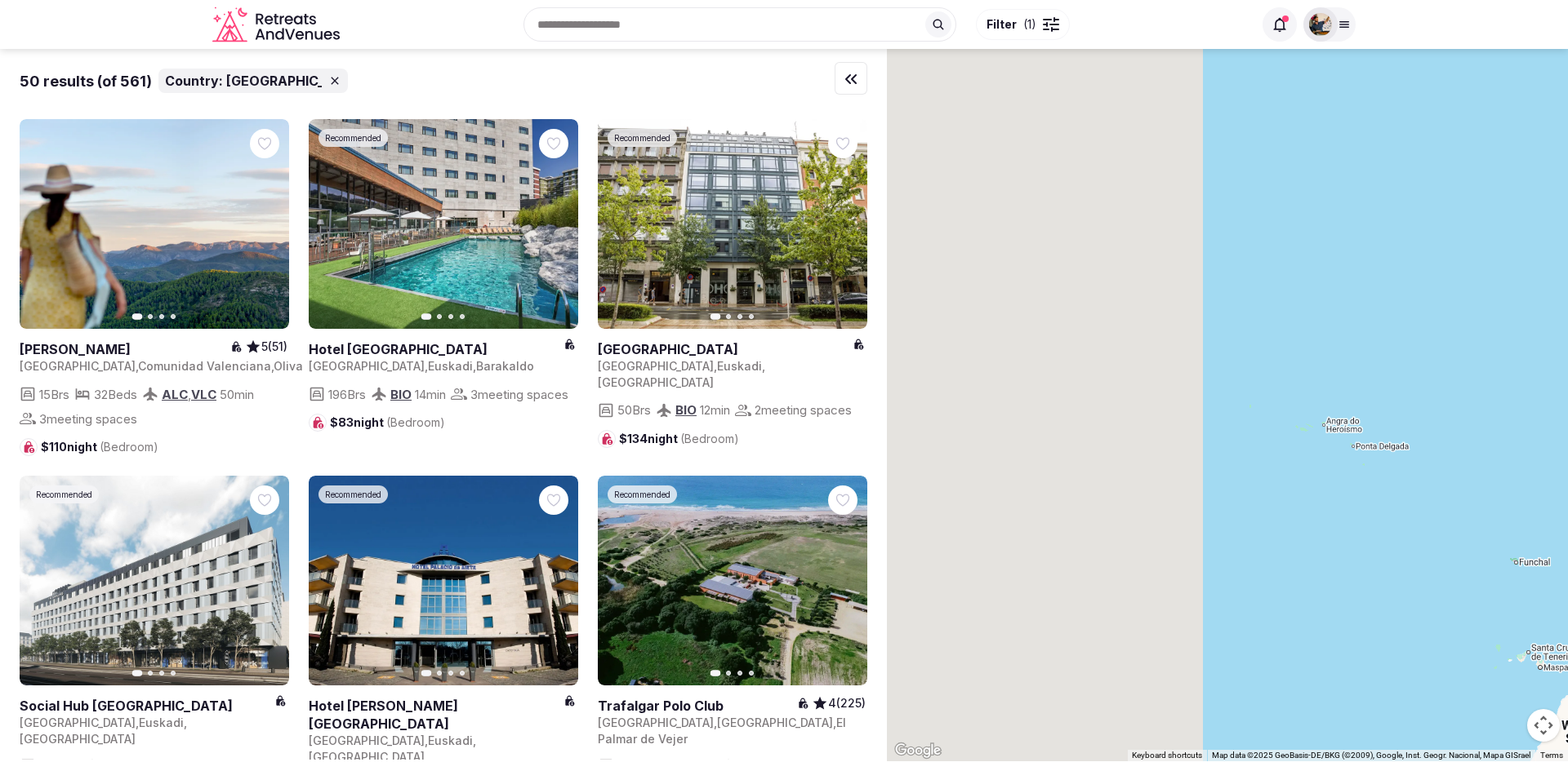
drag, startPoint x: 1016, startPoint y: 252, endPoint x: 1500, endPoint y: 323, distance: 489.2
click at [1500, 323] on div at bounding box center [1227, 405] width 681 height 713
drag, startPoint x: 1500, startPoint y: 323, endPoint x: 1567, endPoint y: 386, distance: 92.0
click at [1555, 386] on div at bounding box center [1227, 405] width 681 height 713
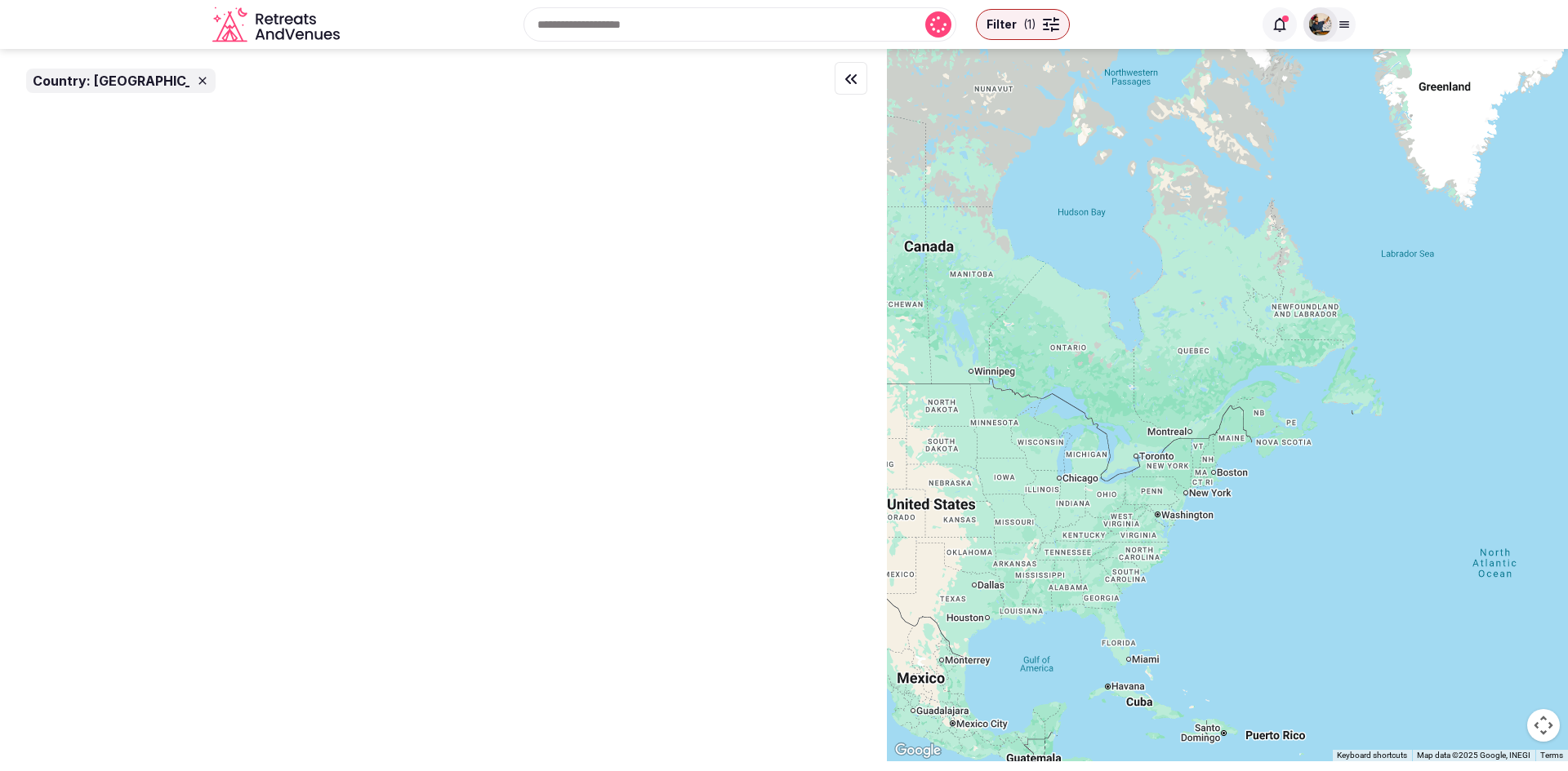
drag, startPoint x: 1327, startPoint y: 498, endPoint x: 1567, endPoint y: 520, distance: 241.0
click at [1555, 520] on div at bounding box center [1227, 405] width 681 height 713
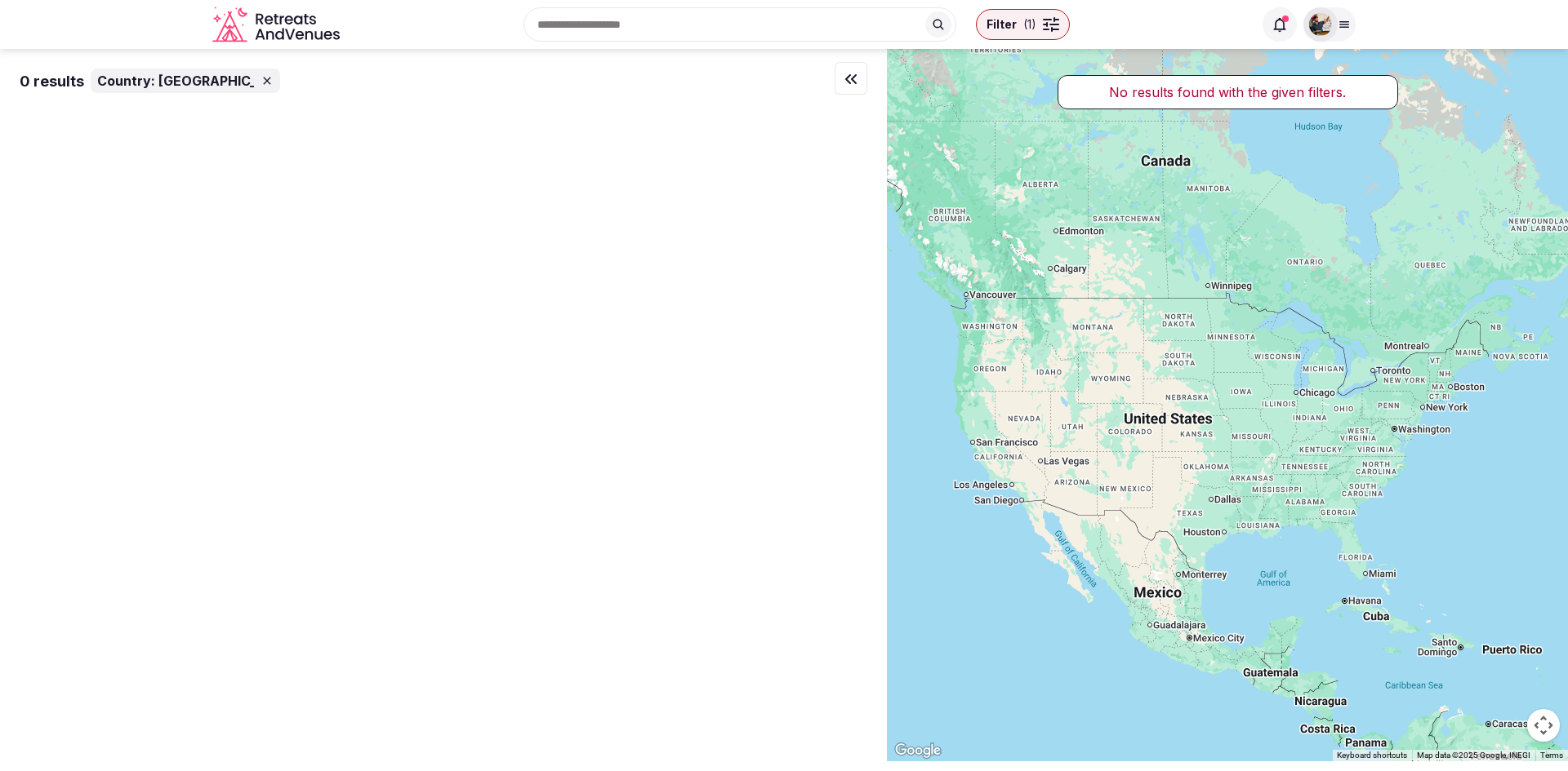
drag, startPoint x: 1215, startPoint y: 620, endPoint x: 1461, endPoint y: 547, distance: 256.6
click at [1461, 547] on div at bounding box center [1227, 405] width 681 height 713
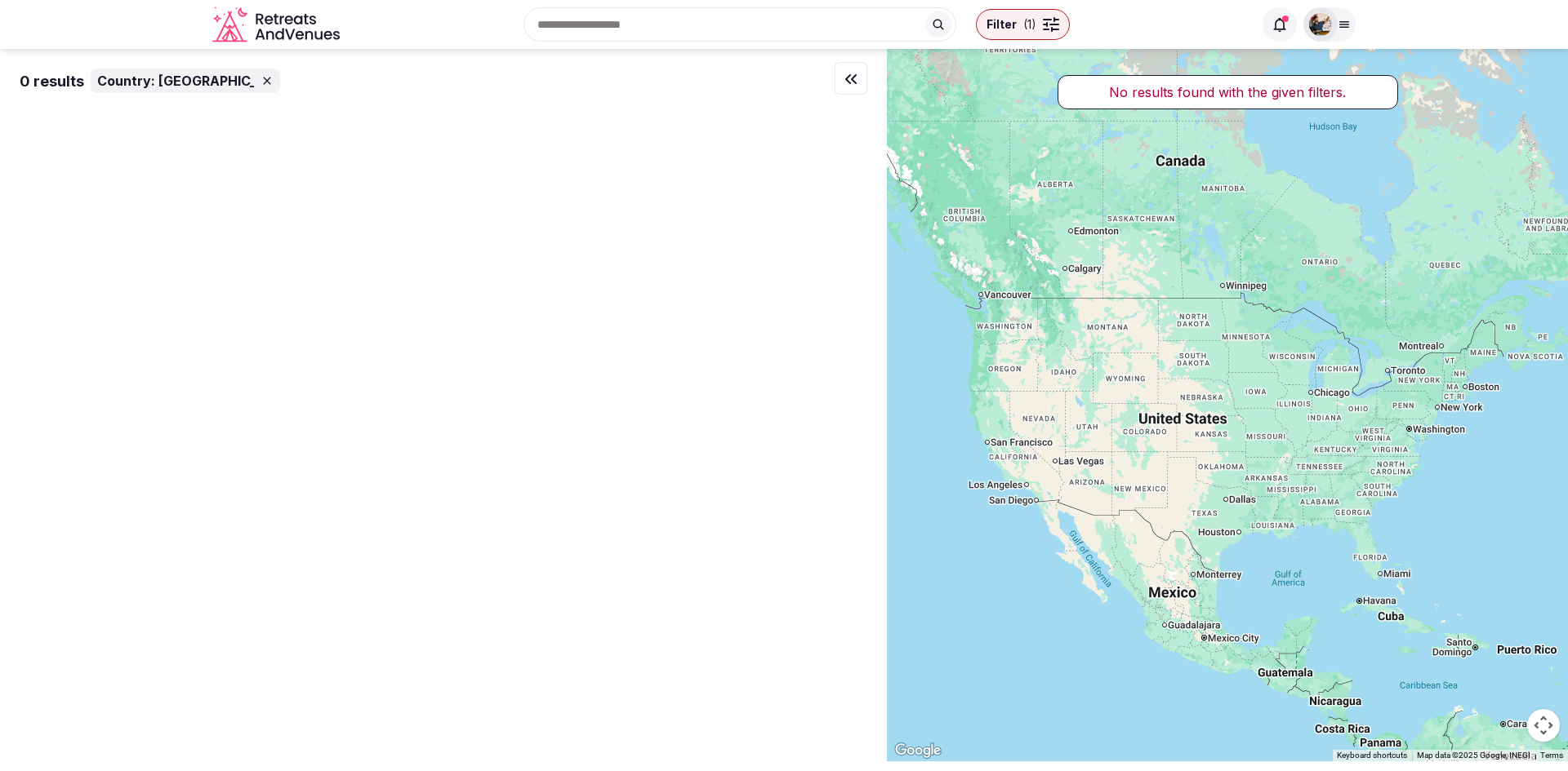
click at [261, 79] on icon at bounding box center [267, 81] width 13 height 13
